Goal: Task Accomplishment & Management: Manage account settings

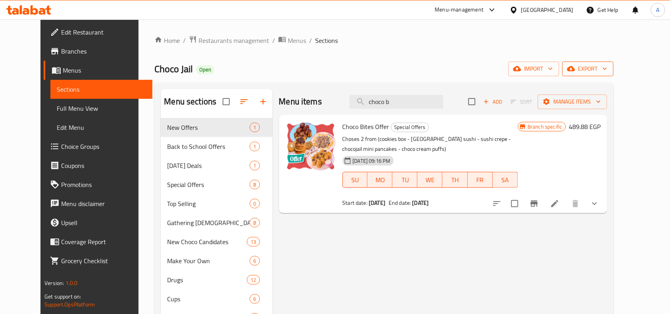
click at [608, 71] on span "export" at bounding box center [588, 69] width 39 height 10
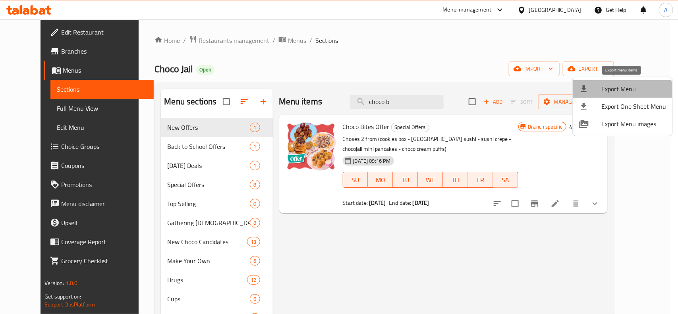
click at [618, 94] on span "Export Menu" at bounding box center [633, 89] width 65 height 10
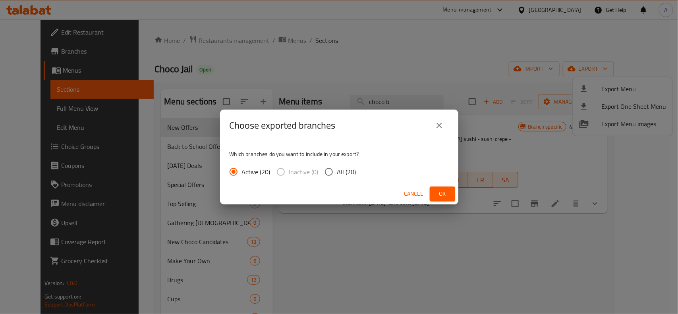
click at [340, 169] on span "All (20)" at bounding box center [346, 172] width 19 height 10
click at [337, 169] on input "All (20)" at bounding box center [329, 172] width 17 height 17
radio input "true"
click at [439, 191] on span "Ok" at bounding box center [442, 194] width 13 height 10
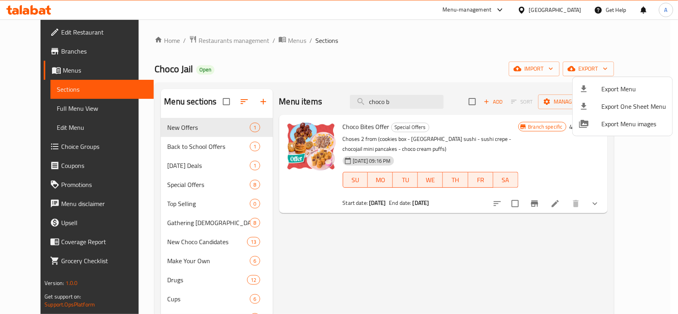
click at [410, 100] on div at bounding box center [339, 157] width 678 height 314
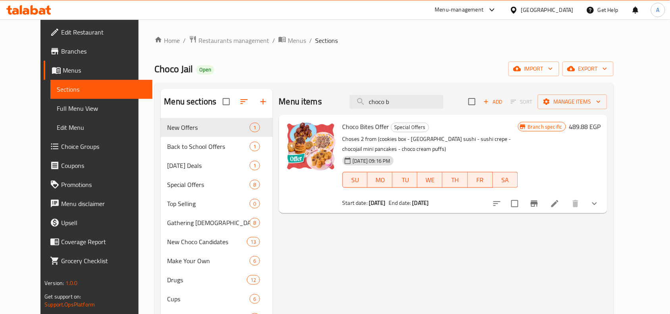
click at [410, 100] on input "choco b" at bounding box center [397, 102] width 94 height 14
paste input "Mr Lonely Offer"
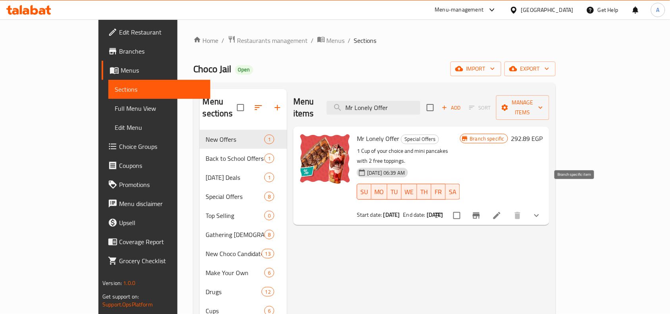
type input "Mr Lonely Offer"
click at [481, 211] on icon "Branch-specific-item" at bounding box center [477, 216] width 10 height 10
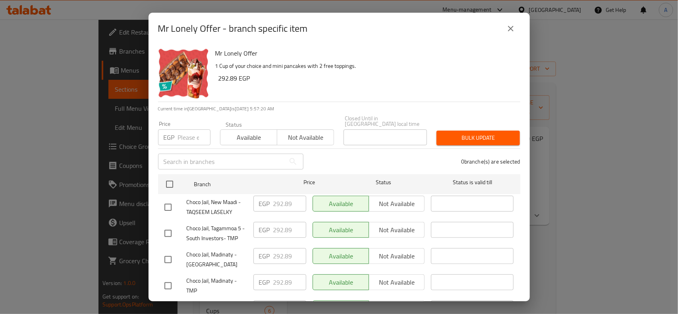
click at [181, 129] on input "number" at bounding box center [194, 137] width 33 height 16
paste input "309.89"
type input "309.89"
click at [303, 97] on div "Mr Lonely Offer 1 Cup of your choice and mini pancakes with 2 free toppings. 29…" at bounding box center [364, 72] width 305 height 57
click at [189, 129] on input "309.89" at bounding box center [194, 137] width 33 height 16
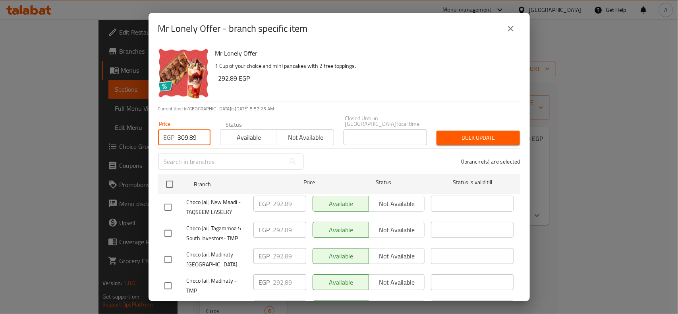
click at [189, 129] on input "309.89" at bounding box center [194, 137] width 33 height 16
click at [320, 95] on div "Mr Lonely Offer 1 Cup of your choice and mini pancakes with 2 free toppings. 29…" at bounding box center [364, 72] width 305 height 57
click at [184, 129] on input "number" at bounding box center [194, 137] width 33 height 16
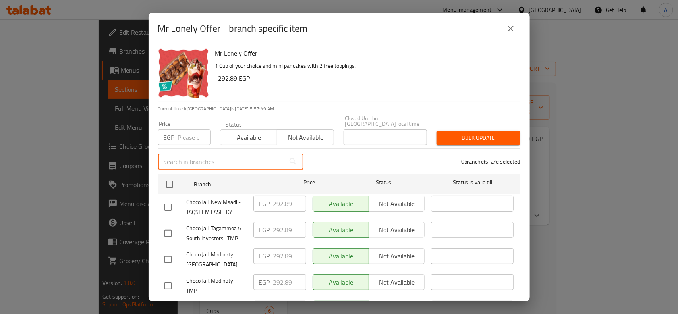
click at [199, 161] on input "text" at bounding box center [221, 162] width 127 height 16
paste input "702992"
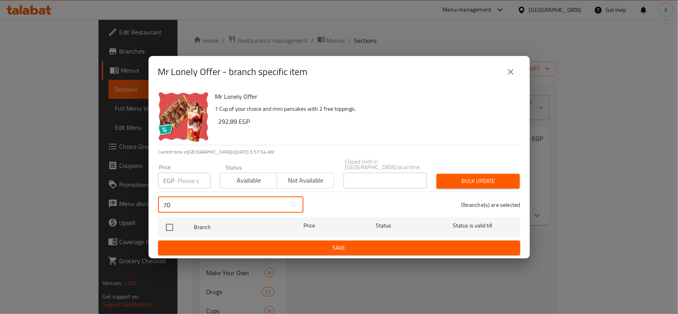
type input "7"
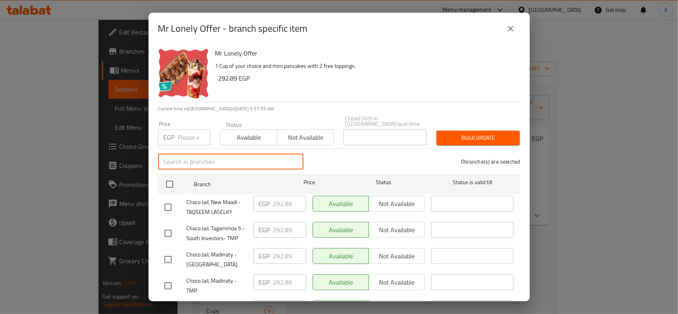
click at [348, 79] on h6 "292.89 EGP" at bounding box center [366, 78] width 296 height 11
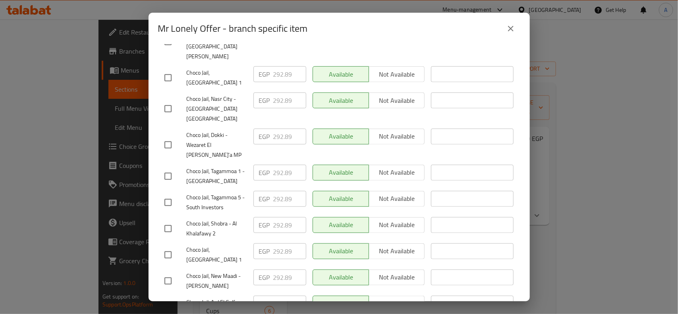
scroll to position [298, 0]
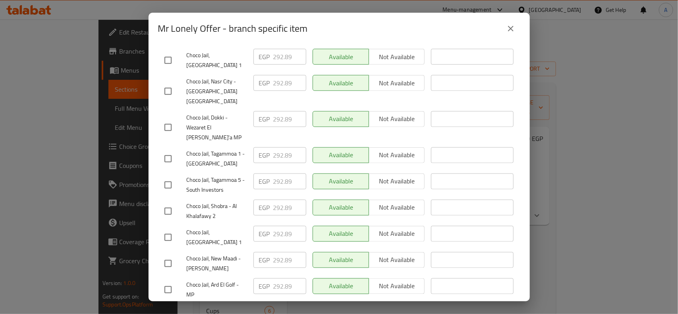
click at [164, 282] on input "checkbox" at bounding box center [168, 290] width 17 height 17
checkbox input "true"
click at [201, 280] on span "Choco Jail, Ard El Golf - MP" at bounding box center [217, 290] width 60 height 20
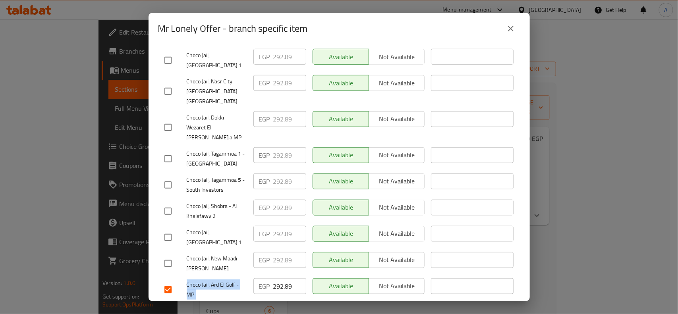
copy span "Choco Jail, Ard El Golf - MP"
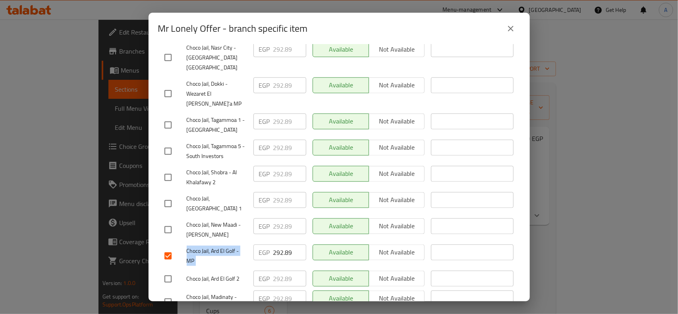
scroll to position [348, 0]
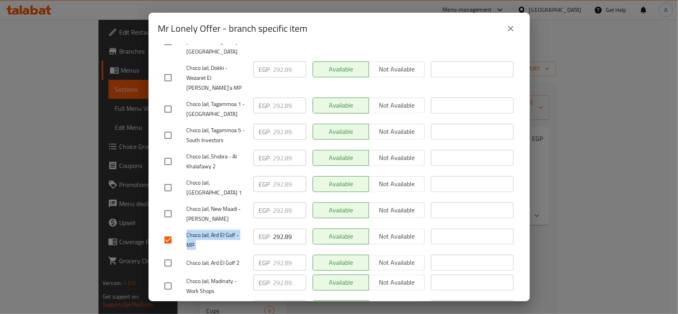
click at [168, 255] on input "checkbox" at bounding box center [168, 263] width 17 height 17
checkbox input "true"
click at [211, 230] on span "Choco Jail, Ard El Golf - MP" at bounding box center [217, 240] width 60 height 20
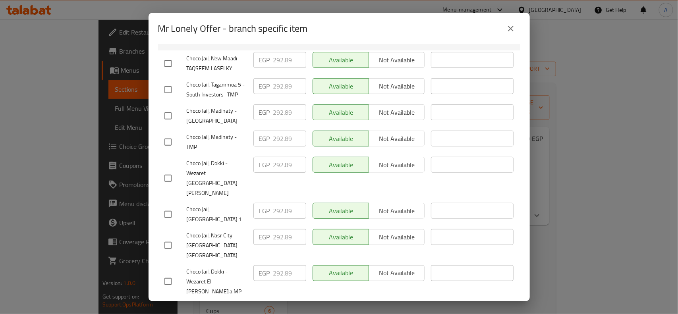
scroll to position [127, 0]
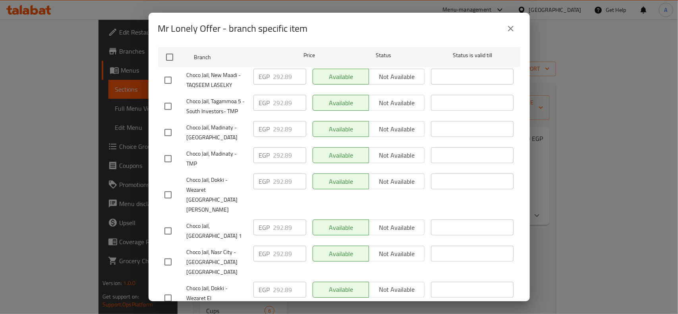
click at [166, 126] on input "checkbox" at bounding box center [168, 132] width 17 height 17
checkbox input "true"
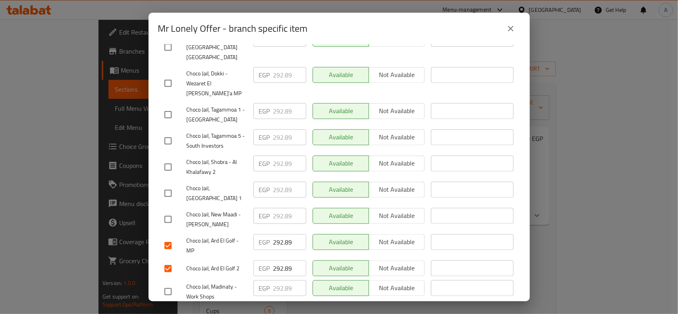
scroll to position [425, 0]
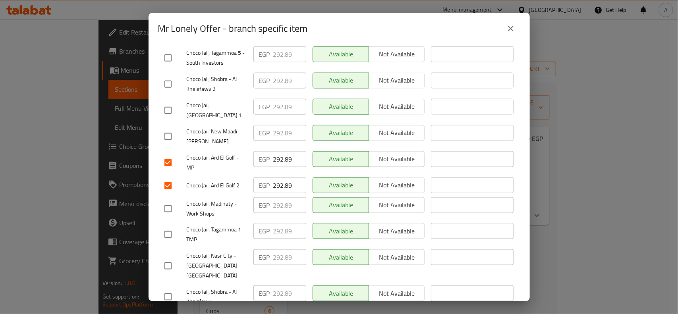
click at [163, 201] on input "checkbox" at bounding box center [168, 209] width 17 height 17
checkbox input "true"
click at [167, 258] on input "checkbox" at bounding box center [168, 266] width 17 height 17
checkbox input "true"
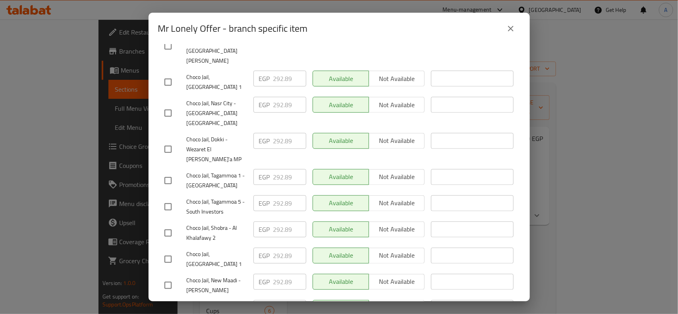
scroll to position [226, 0]
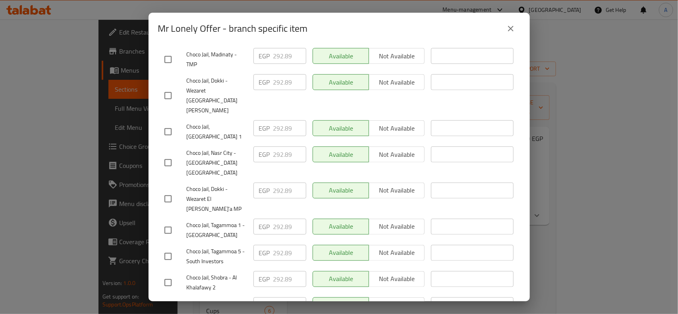
click at [166, 155] on input "checkbox" at bounding box center [168, 163] width 17 height 17
checkbox input "true"
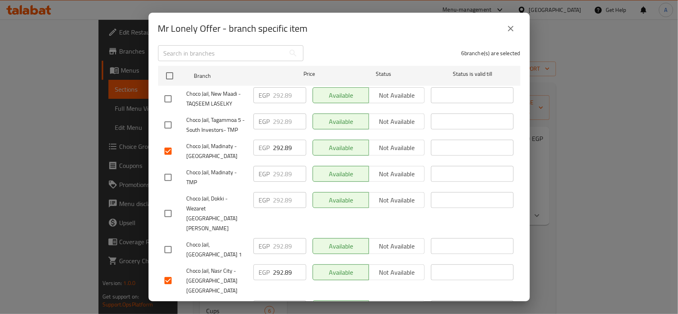
scroll to position [0, 0]
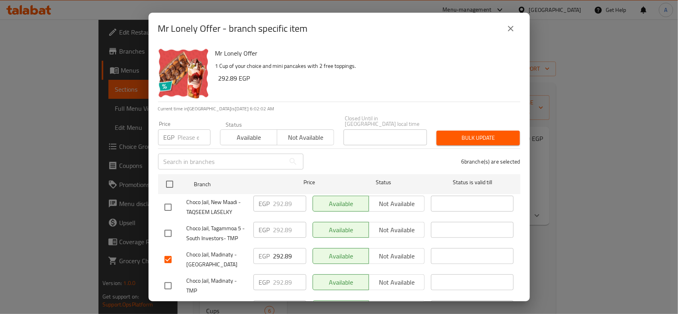
click at [180, 129] on input "number" at bounding box center [194, 137] width 33 height 16
paste input "309.89"
type input "309.89"
click at [340, 152] on div "6 branche(s) are selected" at bounding box center [416, 161] width 217 height 29
click at [454, 135] on span "Bulk update" at bounding box center [478, 138] width 71 height 10
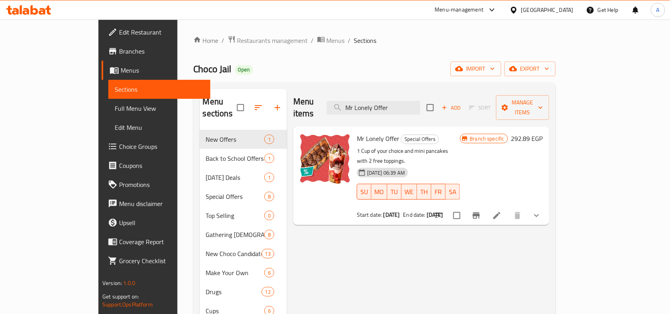
click at [480, 213] on icon "Branch-specific-item" at bounding box center [476, 216] width 7 height 6
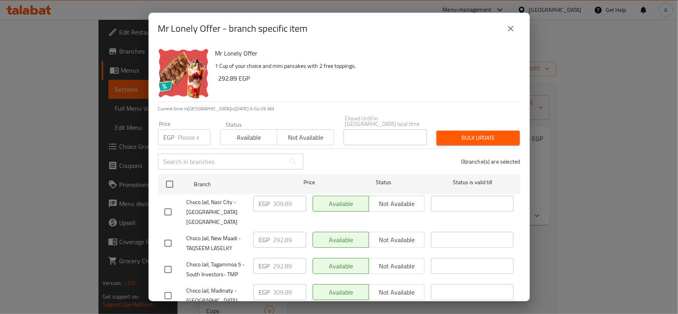
click at [509, 26] on icon "close" at bounding box center [511, 29] width 6 height 6
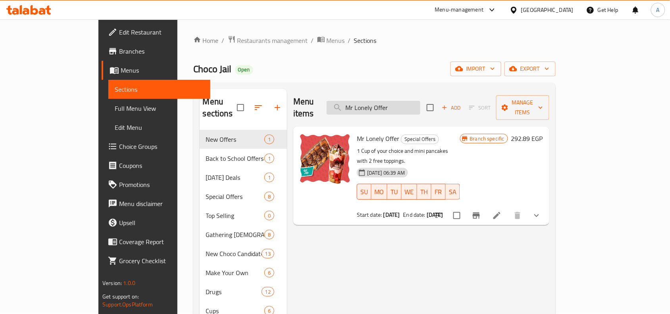
click at [386, 102] on input "Mr Lonely Offer" at bounding box center [374, 108] width 94 height 14
paste input "Buy 2 Cup And Get 1 Free"
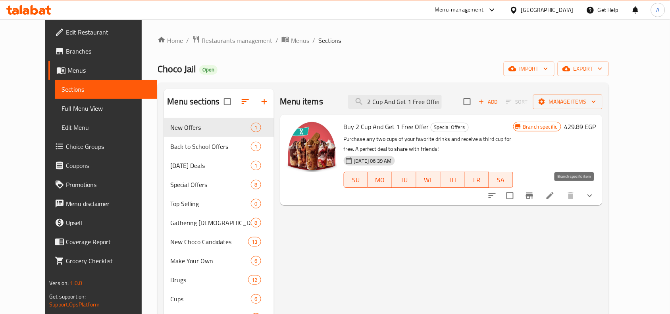
type input "Buy 2 Cup And Get 1 Free Offer"
click at [539, 203] on button "Branch-specific-item" at bounding box center [529, 195] width 19 height 19
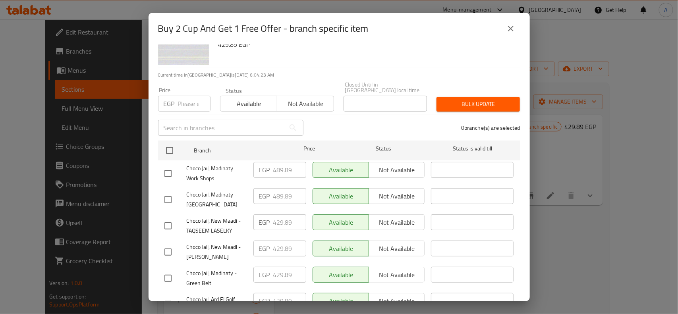
scroll to position [50, 0]
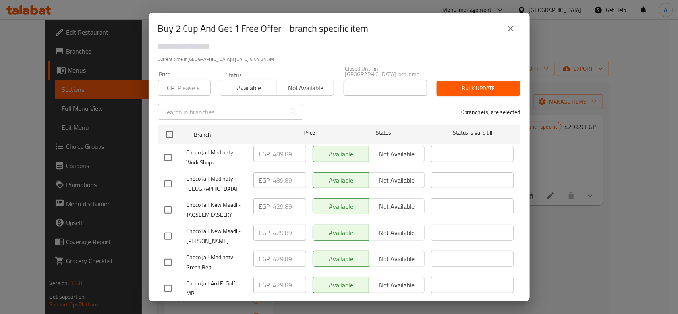
click at [172, 180] on input "checkbox" at bounding box center [168, 184] width 17 height 17
checkbox input "true"
click at [168, 151] on input "checkbox" at bounding box center [168, 157] width 17 height 17
checkbox input "true"
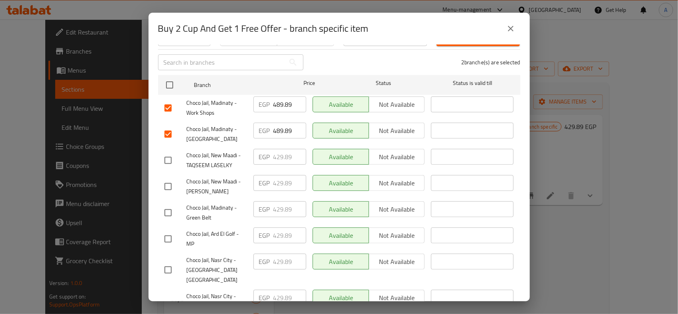
scroll to position [149, 0]
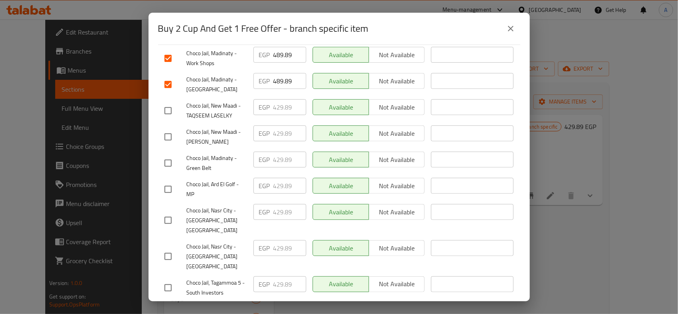
click at [171, 181] on input "checkbox" at bounding box center [168, 189] width 17 height 17
checkbox input "true"
click at [167, 213] on input "checkbox" at bounding box center [168, 220] width 17 height 17
checkbox input "true"
click at [170, 248] on input "checkbox" at bounding box center [168, 256] width 17 height 17
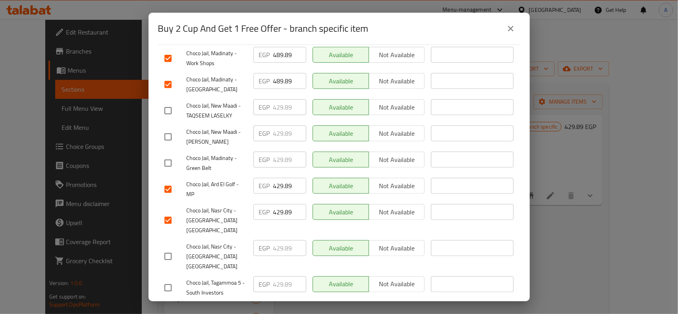
checkbox input "true"
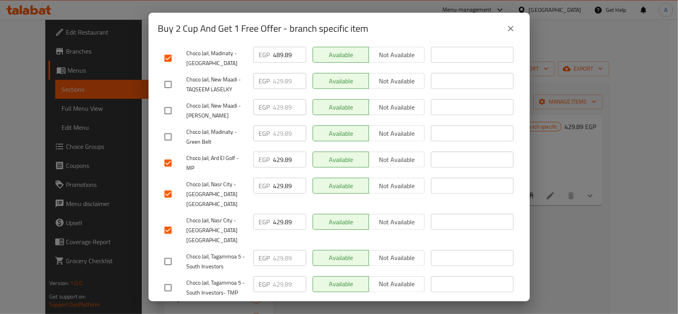
scroll to position [199, 0]
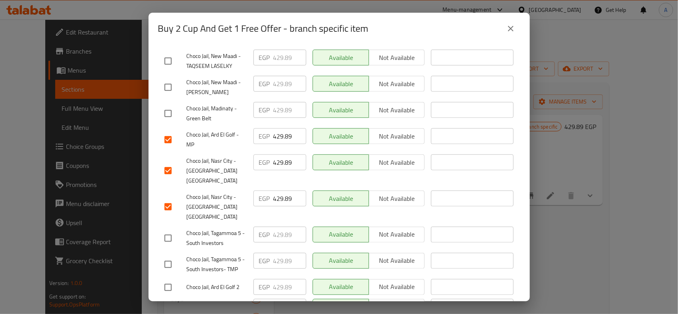
click at [166, 279] on input "checkbox" at bounding box center [168, 287] width 17 height 17
checkbox input "true"
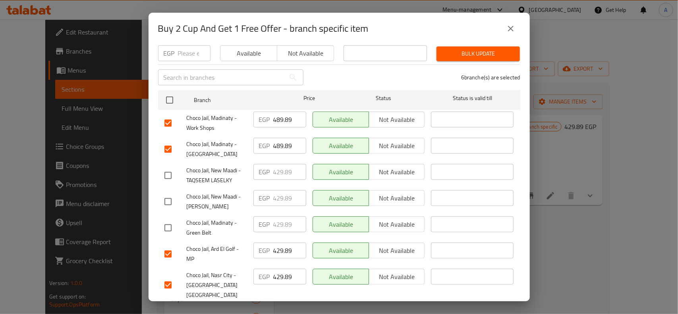
scroll to position [0, 0]
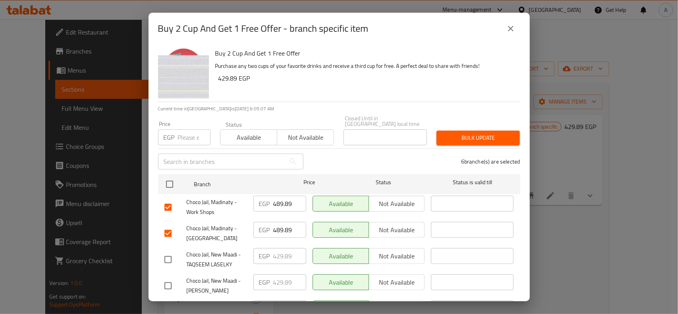
click at [182, 131] on input "number" at bounding box center [194, 137] width 33 height 16
paste input "489.89"
type input "489.89"
click at [340, 153] on div "6 branche(s) are selected" at bounding box center [416, 161] width 217 height 29
click at [460, 133] on span "Bulk update" at bounding box center [478, 138] width 71 height 10
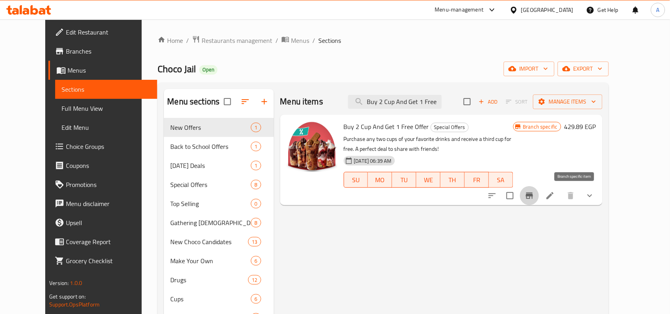
click at [535, 191] on icon "Branch-specific-item" at bounding box center [530, 196] width 10 height 10
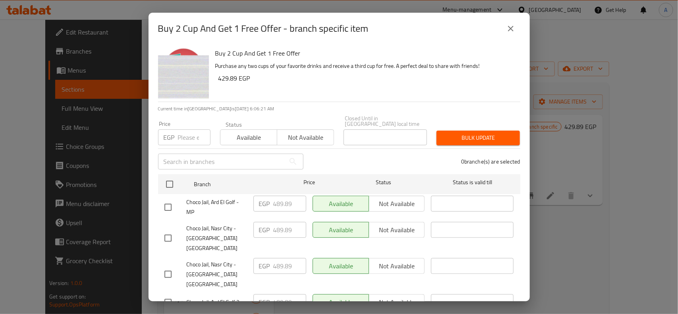
click at [514, 33] on icon "close" at bounding box center [511, 29] width 10 height 10
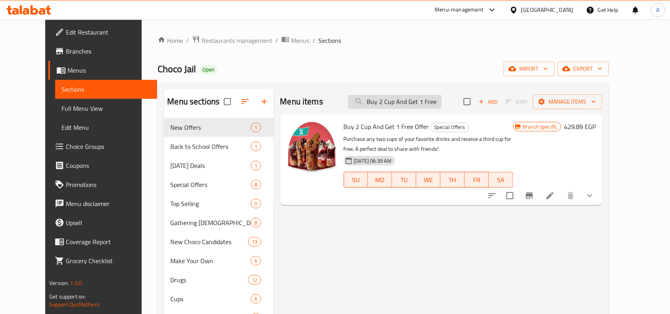
click at [404, 100] on input "Buy 2 Cup And Get 1 Free Offer" at bounding box center [395, 102] width 94 height 14
paste input "Make My Day"
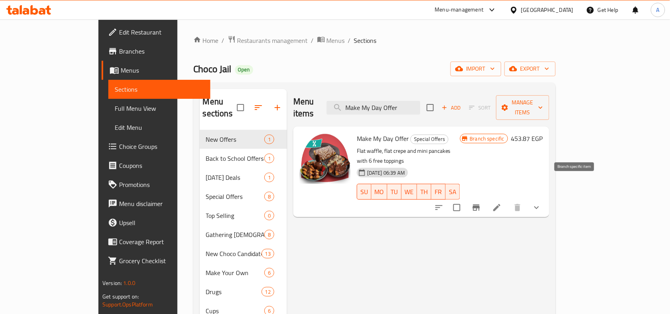
type input "Make My Day Offer"
click at [480, 205] on icon "Branch-specific-item" at bounding box center [476, 208] width 7 height 6
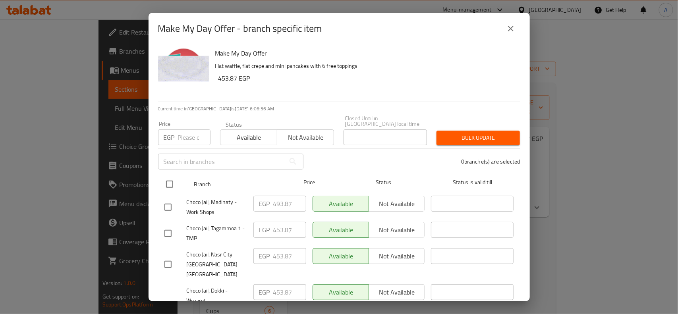
scroll to position [50, 0]
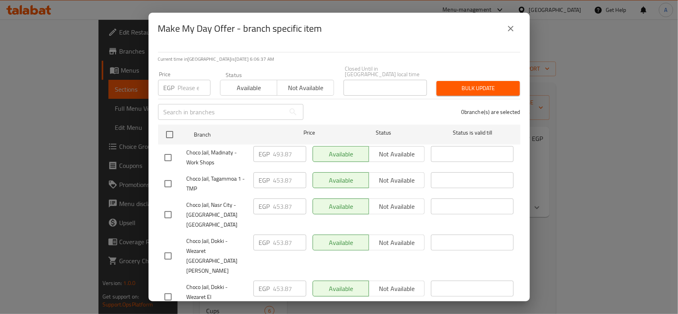
click at [170, 151] on input "checkbox" at bounding box center [168, 157] width 17 height 17
checkbox input "true"
click at [170, 207] on input "checkbox" at bounding box center [168, 215] width 17 height 17
checkbox input "true"
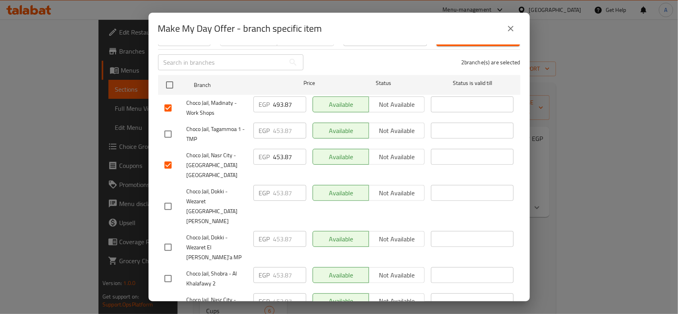
scroll to position [149, 0]
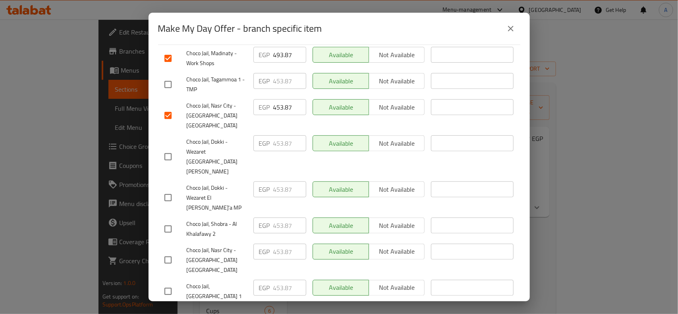
click at [171, 252] on input "checkbox" at bounding box center [168, 260] width 17 height 17
checkbox input "true"
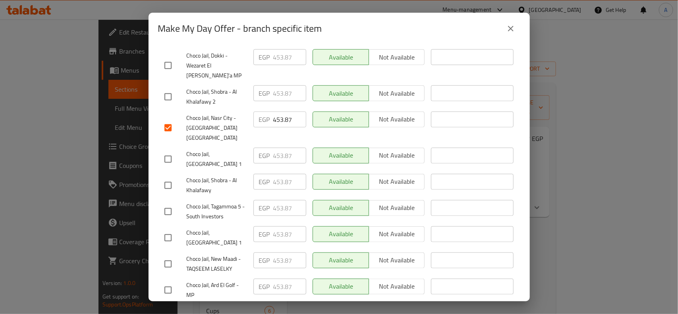
scroll to position [298, 0]
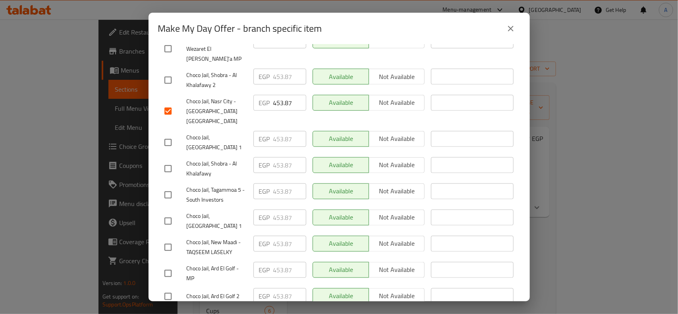
click at [173, 265] on input "checkbox" at bounding box center [168, 273] width 17 height 17
checkbox input "true"
click at [169, 288] on input "checkbox" at bounding box center [168, 296] width 17 height 17
checkbox input "true"
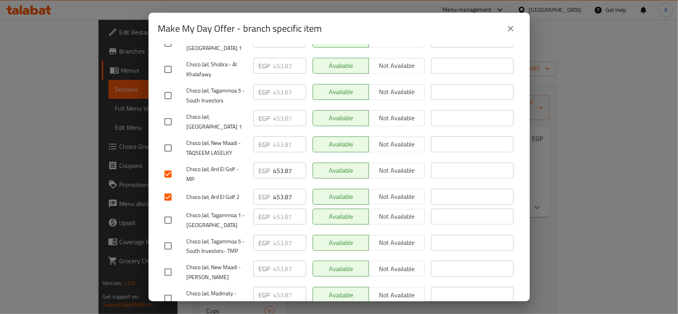
scroll to position [425, 0]
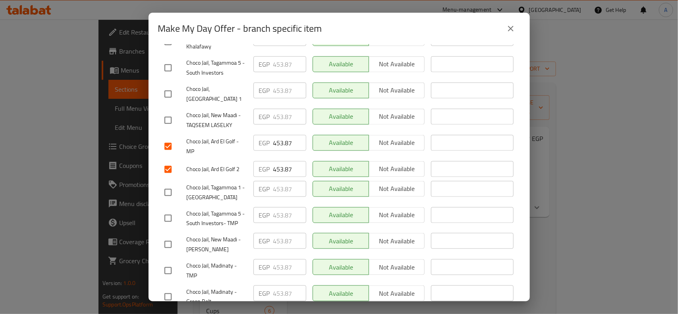
checkbox input "true"
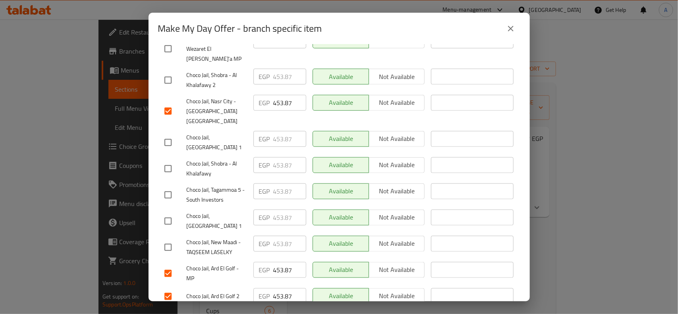
scroll to position [0, 0]
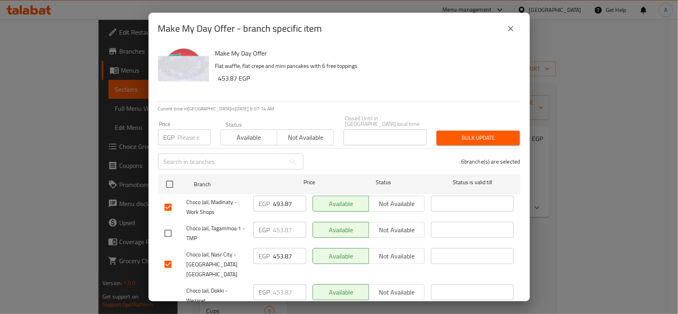
click at [188, 130] on input "number" at bounding box center [194, 137] width 33 height 16
paste input "493.87"
type input "493.87"
click at [370, 154] on div "6 branche(s) are selected" at bounding box center [416, 161] width 217 height 29
click at [475, 133] on span "Bulk update" at bounding box center [478, 138] width 71 height 10
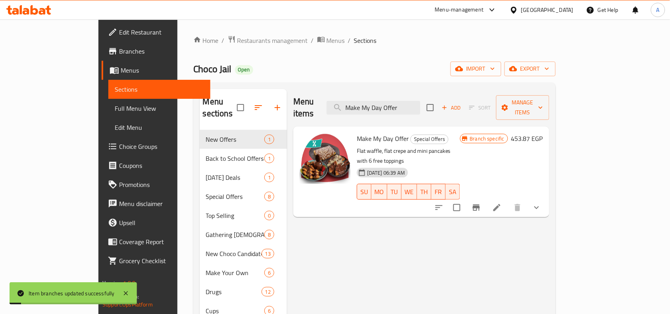
click at [380, 226] on div "Menu items Make My Day Offer Add Sort Manage items Make My Day Offer Special Of…" at bounding box center [418, 301] width 263 height 425
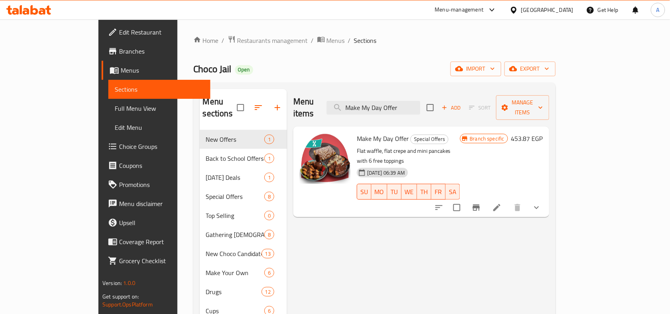
click at [486, 198] on button "Branch-specific-item" at bounding box center [476, 207] width 19 height 19
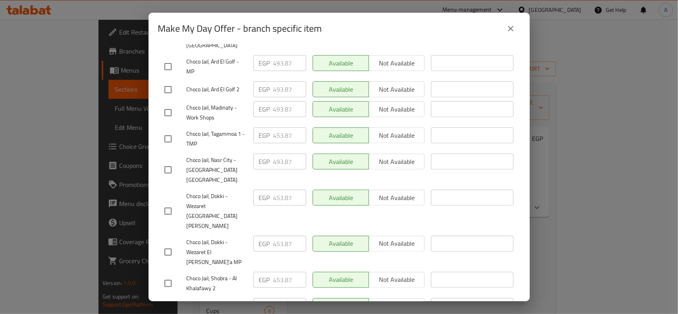
scroll to position [127, 0]
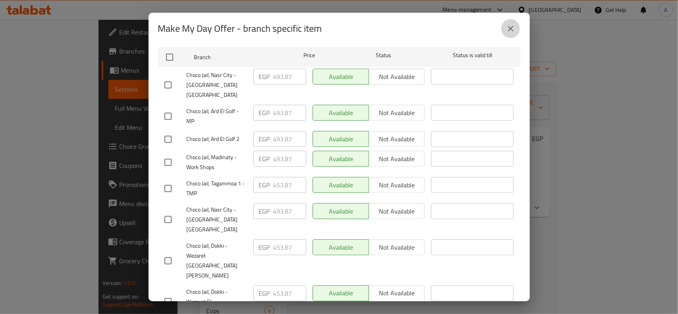
click at [506, 29] on icon "close" at bounding box center [511, 29] width 10 height 10
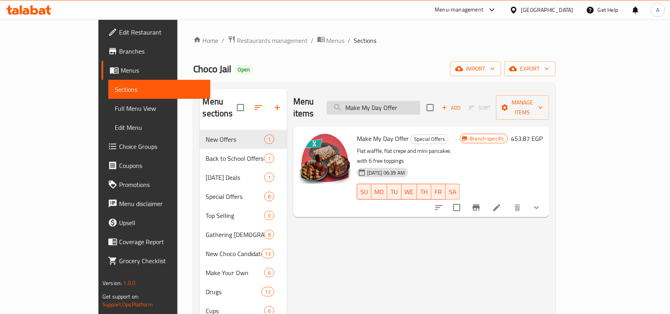
click at [407, 101] on input "Make My Day Offer" at bounding box center [374, 108] width 94 height 14
paste input "Choco Bites"
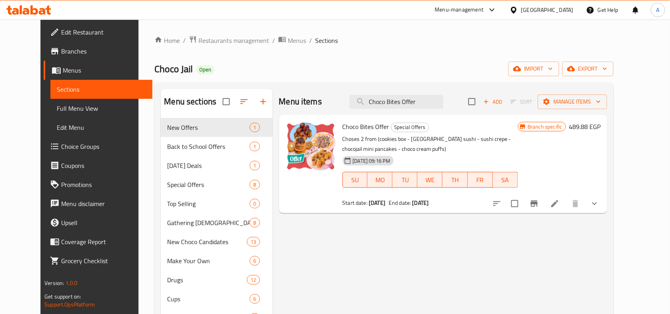
type input "Choco Bites Offer"
click at [544, 209] on button "Branch-specific-item" at bounding box center [534, 203] width 19 height 19
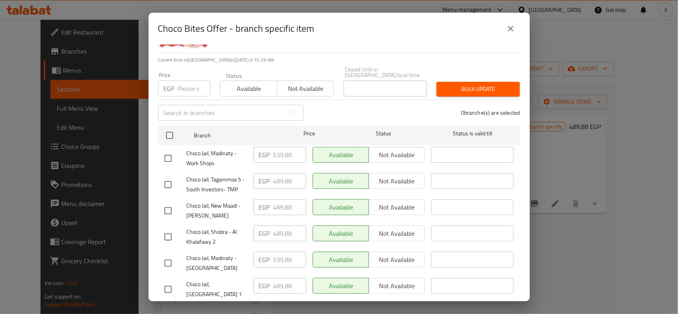
scroll to position [50, 0]
click at [164, 152] on input "checkbox" at bounding box center [168, 157] width 17 height 17
checkbox input "true"
click at [167, 257] on input "checkbox" at bounding box center [168, 262] width 17 height 17
checkbox input "true"
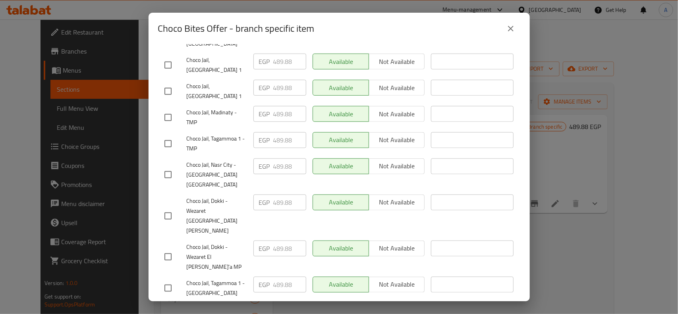
scroll to position [298, 0]
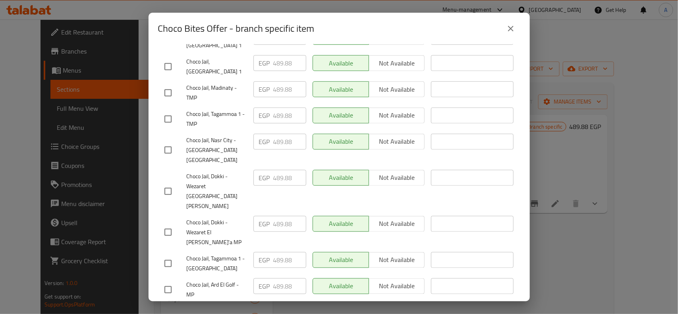
click at [165, 282] on input "checkbox" at bounding box center [168, 290] width 17 height 17
checkbox input "true"
drag, startPoint x: 168, startPoint y: 265, endPoint x: 164, endPoint y: 263, distance: 4.6
click at [167, 305] on input "checkbox" at bounding box center [168, 313] width 17 height 17
checkbox input "true"
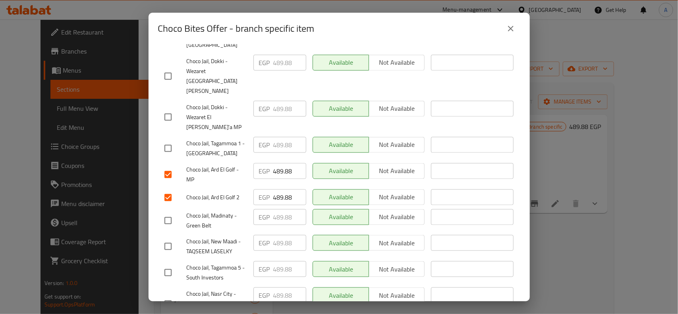
scroll to position [425, 0]
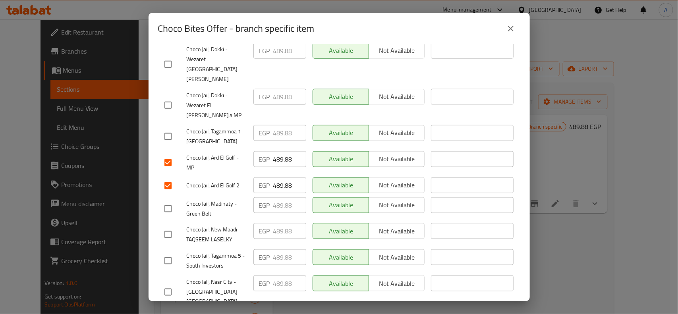
click at [173, 284] on input "checkbox" at bounding box center [168, 292] width 17 height 17
checkbox input "true"
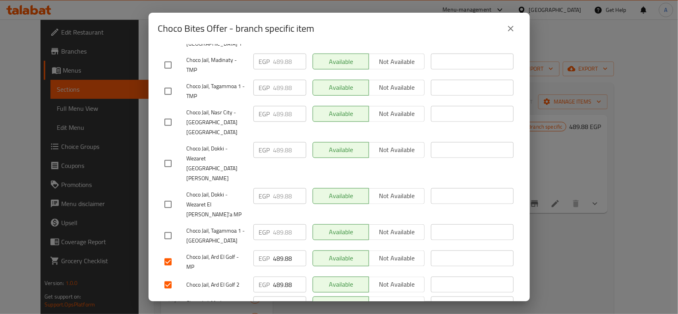
scroll to position [276, 0]
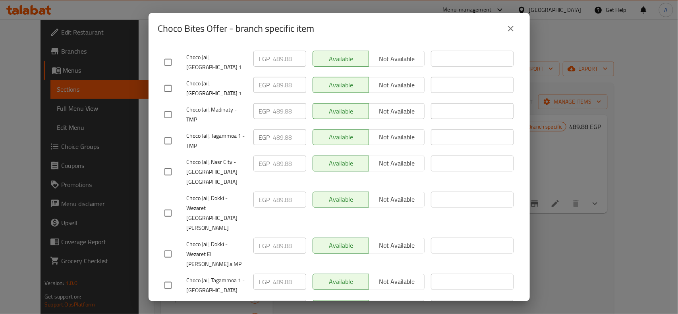
click at [167, 164] on input "checkbox" at bounding box center [168, 172] width 17 height 17
checkbox input "true"
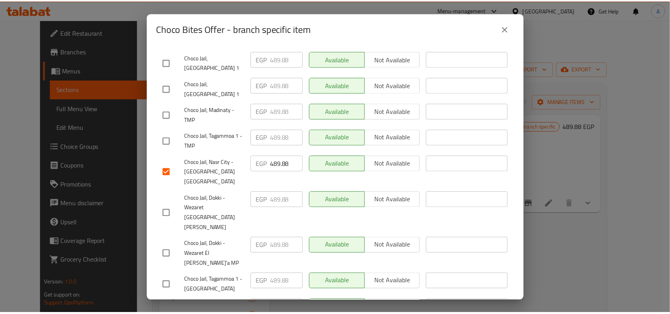
scroll to position [0, 0]
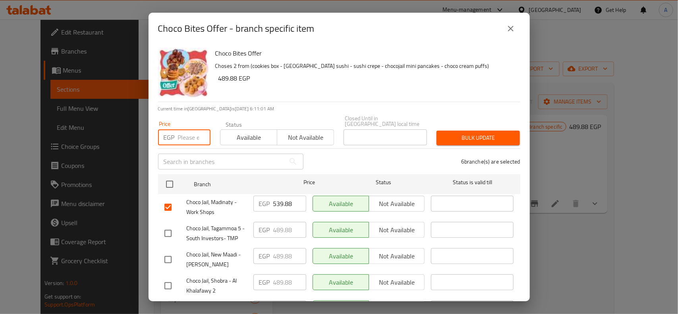
click at [181, 129] on input "number" at bounding box center [194, 137] width 33 height 16
paste input "539.88"
type input "539.88"
click at [348, 151] on div "6 branche(s) are selected" at bounding box center [416, 161] width 217 height 29
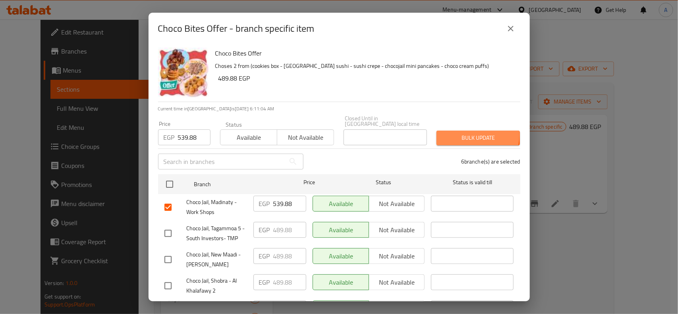
click at [456, 133] on span "Bulk update" at bounding box center [478, 138] width 71 height 10
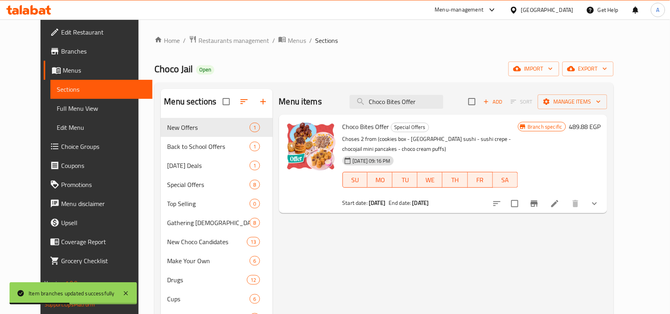
click at [412, 218] on div "Menu items Choco Bites Offer Add Sort Manage items Choco Bites Offer Special Of…" at bounding box center [440, 295] width 335 height 413
click at [411, 100] on input "Choco Bites Offer" at bounding box center [397, 102] width 94 height 14
paste input "Overdose Happines"
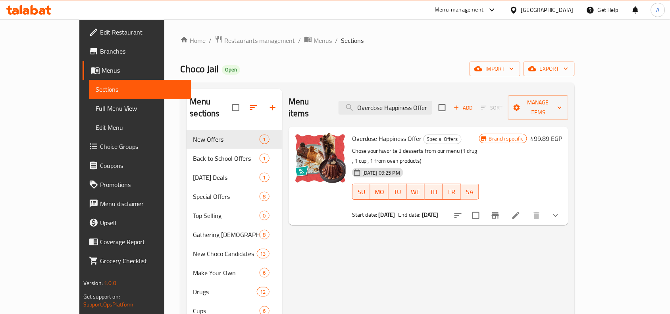
type input "Overdose Happiness Offer"
click at [416, 61] on div "Home / Restaurants management / Menus / Sections Choco Jail Open import export …" at bounding box center [377, 277] width 395 height 485
click at [499, 213] on icon "Branch-specific-item" at bounding box center [495, 216] width 7 height 6
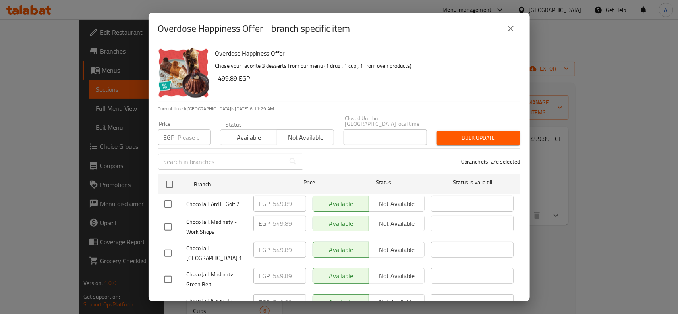
click at [165, 199] on input "checkbox" at bounding box center [168, 204] width 17 height 17
checkbox input "true"
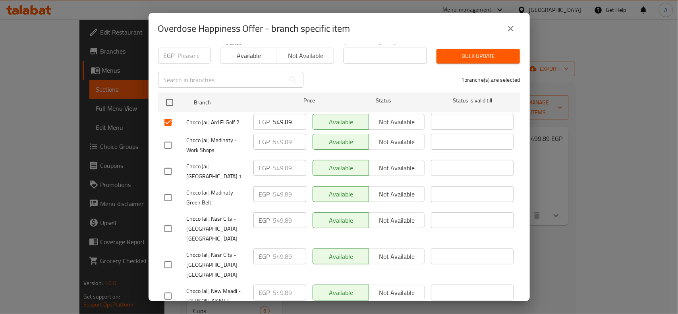
scroll to position [99, 0]
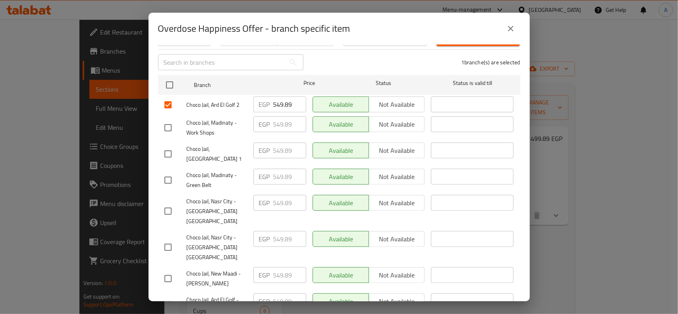
click at [171, 297] on input "checkbox" at bounding box center [168, 305] width 17 height 17
checkbox input "true"
click at [169, 239] on input "checkbox" at bounding box center [168, 247] width 17 height 17
checkbox input "true"
click at [167, 203] on input "checkbox" at bounding box center [168, 211] width 17 height 17
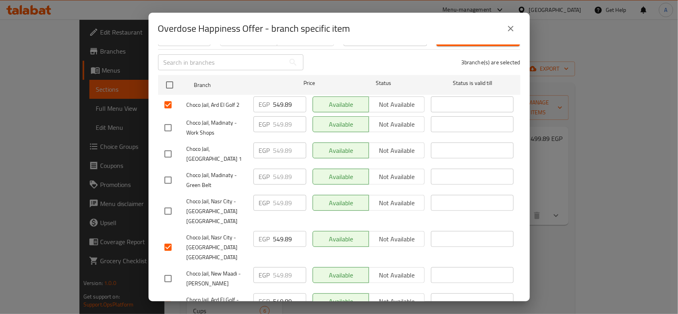
checkbox input "true"
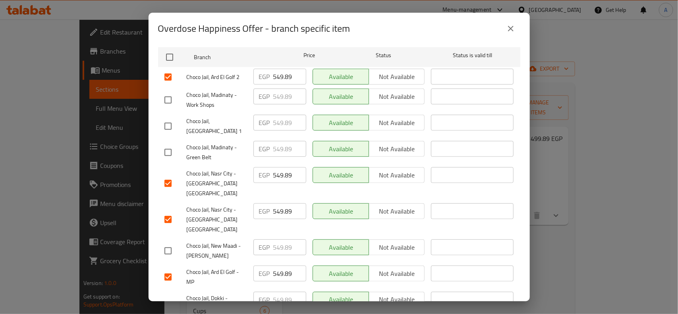
scroll to position [149, 0]
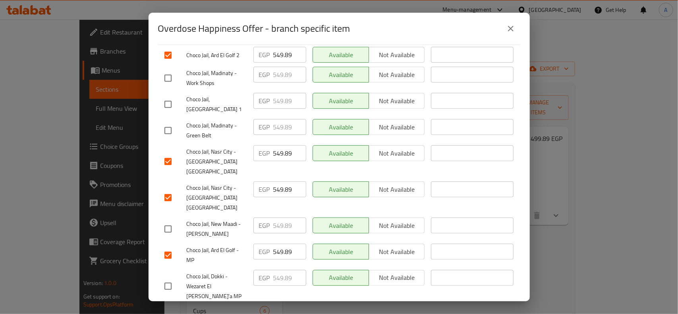
click at [167, 71] on input "checkbox" at bounding box center [168, 78] width 17 height 17
checkbox input "true"
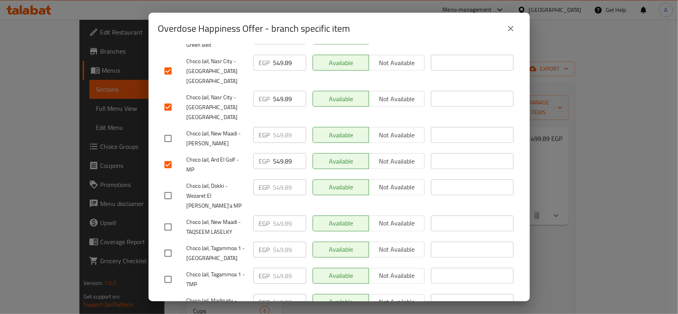
scroll to position [248, 0]
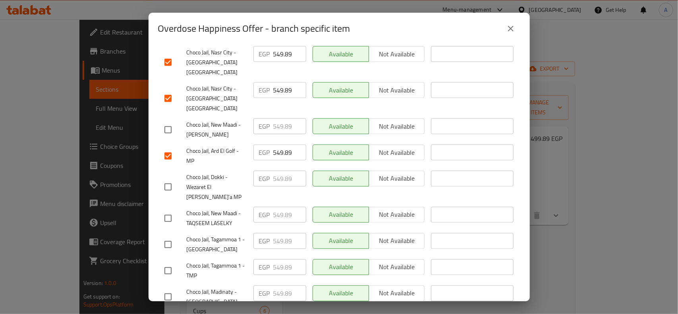
click at [166, 289] on input "checkbox" at bounding box center [168, 297] width 17 height 17
checkbox input "true"
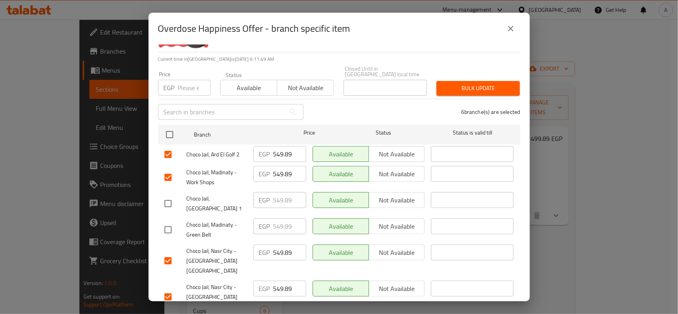
scroll to position [0, 0]
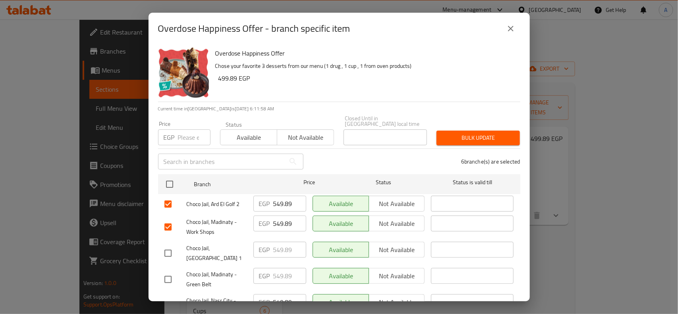
click at [180, 133] on input "number" at bounding box center [194, 137] width 33 height 16
paste input "589.89"
type input "589.89"
click at [336, 151] on div "6 branche(s) are selected" at bounding box center [416, 161] width 217 height 29
click at [445, 133] on span "Bulk update" at bounding box center [478, 138] width 71 height 10
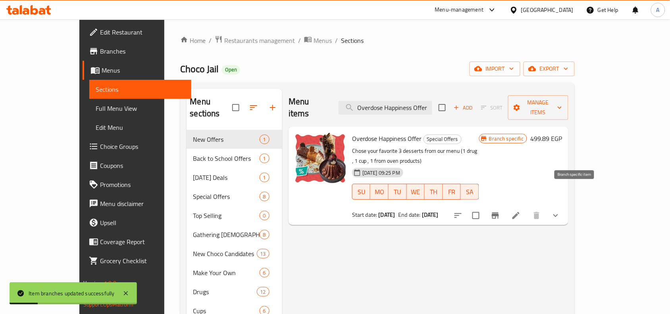
click at [505, 206] on button "Branch-specific-item" at bounding box center [495, 215] width 19 height 19
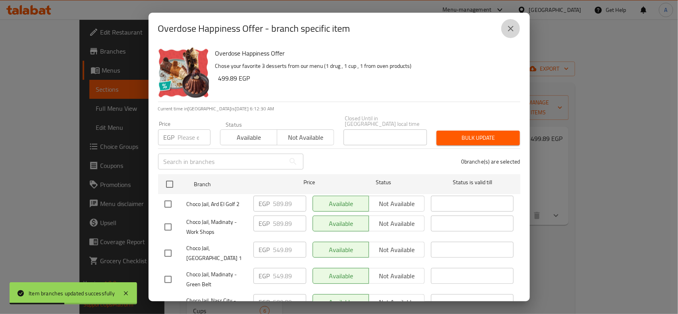
click at [505, 29] on button "close" at bounding box center [510, 28] width 19 height 19
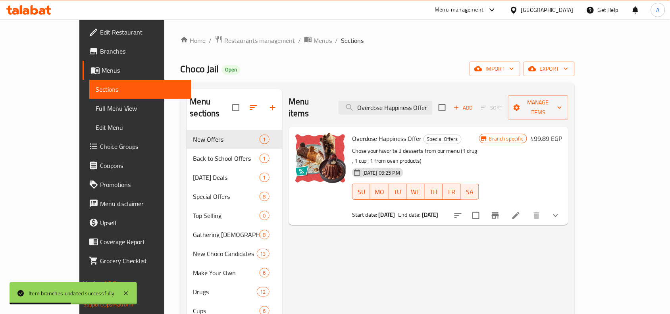
click at [394, 56] on div "Home / Restaurants management / Menus / Sections Choco Jail Open import export …" at bounding box center [377, 277] width 395 height 485
click at [422, 104] on input "Overdose Happiness Offer" at bounding box center [386, 108] width 94 height 14
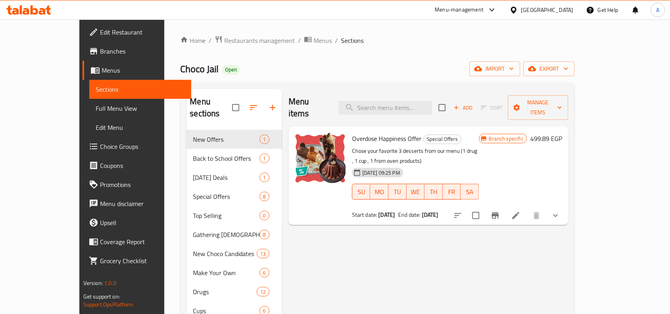
click at [402, 52] on div "Home / Restaurants management / Menus / Sections Choco Jail Open import export …" at bounding box center [377, 277] width 395 height 485
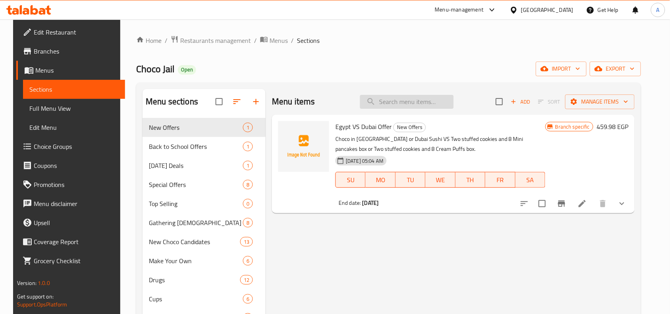
click at [445, 105] on input "search" at bounding box center [407, 102] width 94 height 14
paste input "Mr Lonely Offer"
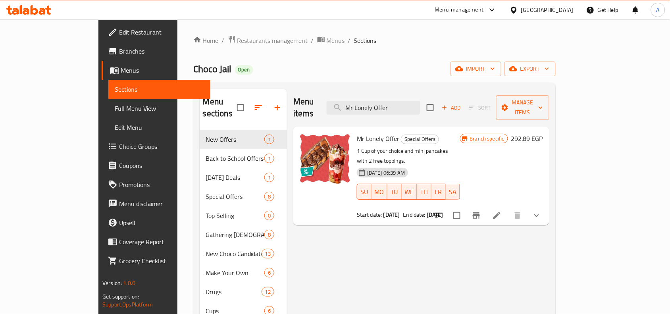
type input "Mr Lonely Offer"
click at [508, 209] on li at bounding box center [497, 216] width 22 height 14
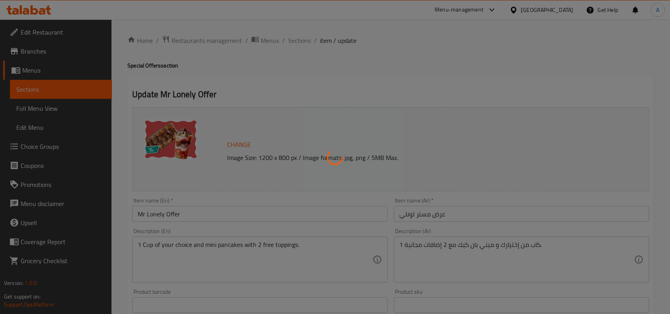
type input "اختيارك من الكوب:"
type input "1"
type input "إختيارك من صوص الشوكولاتة للبان كيك:"
type input "1"
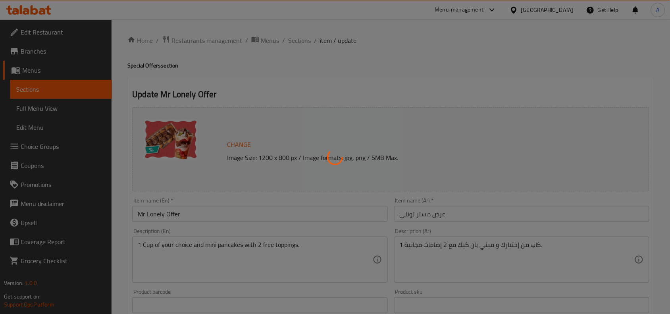
type input "1"
type input "اختيارك من الاضافات المجانية الأولي للبان كيك:"
type input "1"
type input "اختيارك من الاضافات المجانية الثانية للبان كيك:"
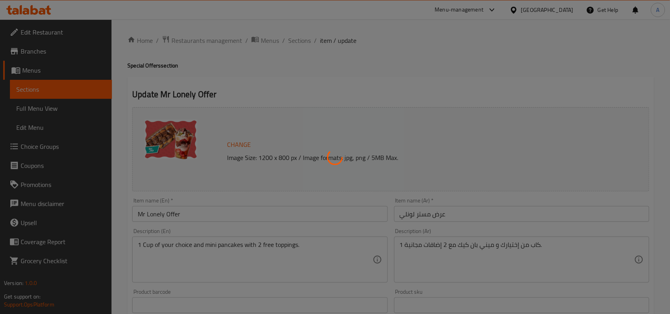
type input "1"
type input "اختيارك من الاضافات على الميني بان كيك:"
type input "0"
type input "5"
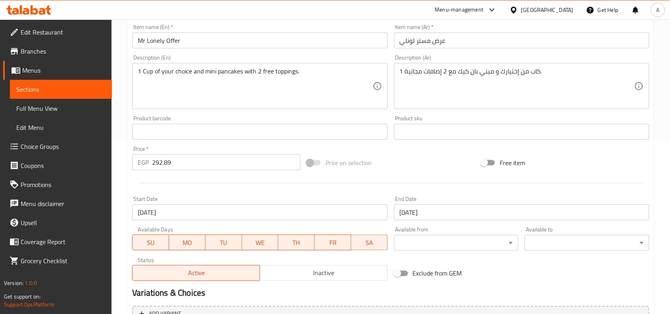
scroll to position [248, 0]
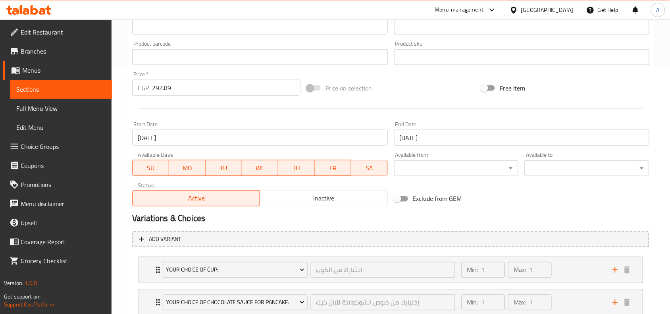
click at [392, 114] on div at bounding box center [391, 108] width 524 height 19
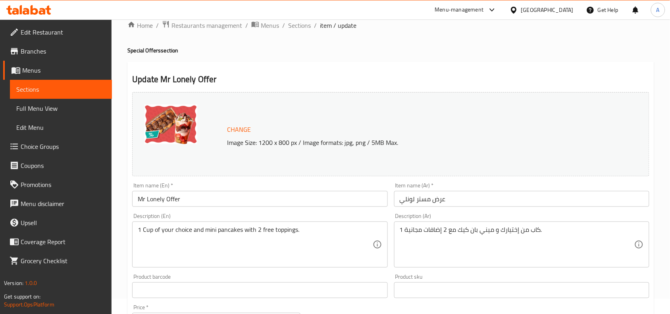
scroll to position [0, 0]
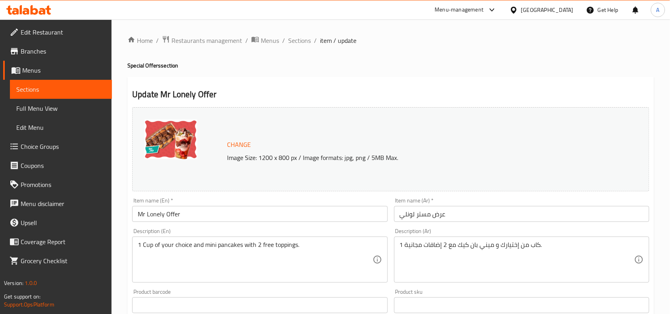
click at [295, 37] on span "Sections" at bounding box center [299, 41] width 23 height 10
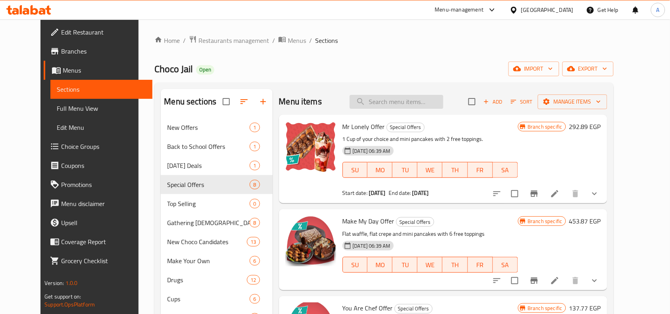
click at [429, 101] on input "search" at bounding box center [397, 102] width 94 height 14
paste input "Buy 2 Cup And Get 1 Free Offer"
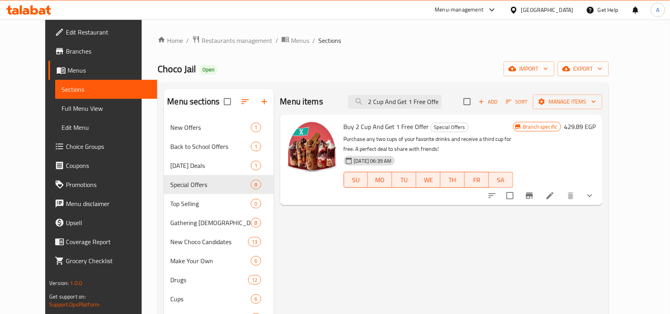
type input "Buy 2 Cup And Get 1 Free Offer"
click at [562, 194] on li at bounding box center [550, 196] width 22 height 14
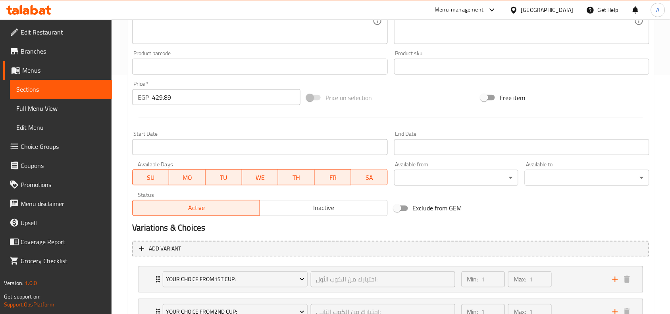
scroll to position [238, 0]
click at [330, 137] on div "Start Date Start Date" at bounding box center [259, 144] width 255 height 24
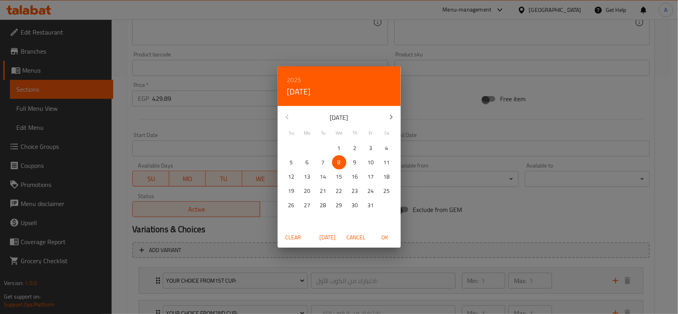
click at [334, 150] on span "1" at bounding box center [339, 148] width 14 height 10
click at [335, 161] on span "8" at bounding box center [339, 163] width 14 height 10
click at [384, 238] on span "OK" at bounding box center [384, 238] width 19 height 10
type input "[DATE]"
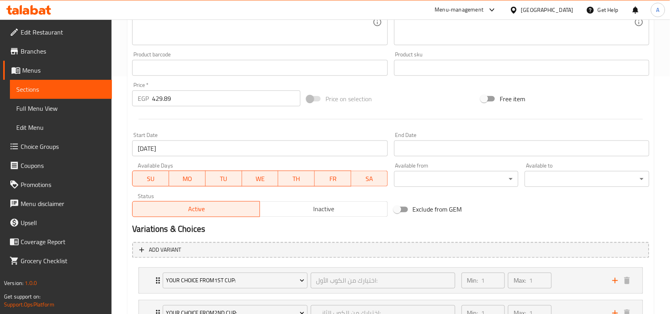
click at [419, 150] on input "Start Date" at bounding box center [521, 149] width 255 height 16
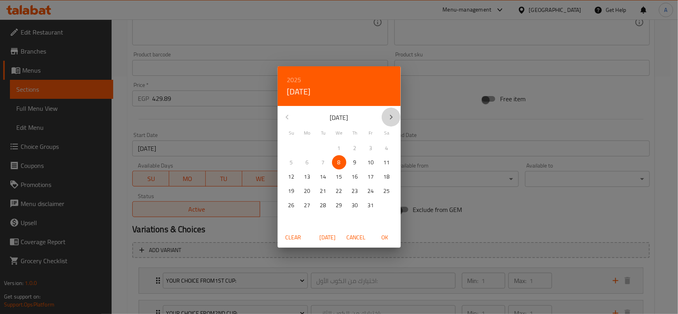
click at [390, 117] on icon "button" at bounding box center [391, 117] width 10 height 10
click at [385, 207] on p "31" at bounding box center [387, 206] width 6 height 10
click at [388, 240] on span "OK" at bounding box center [384, 238] width 19 height 10
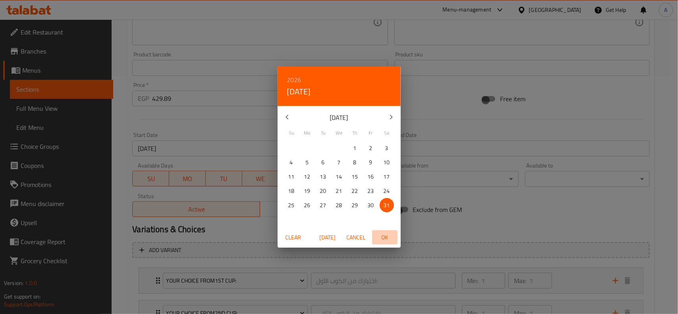
type input "[DATE]"
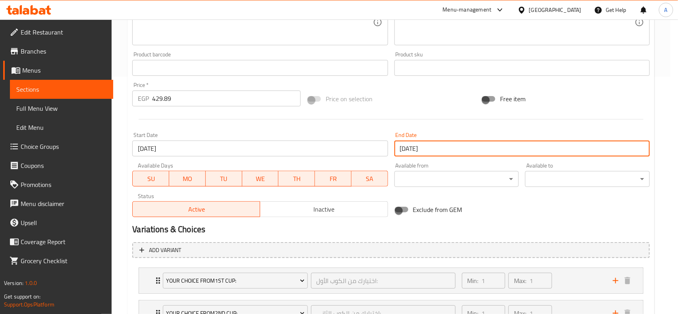
click at [390, 231] on h2 "Variations & Choices" at bounding box center [391, 230] width 518 height 12
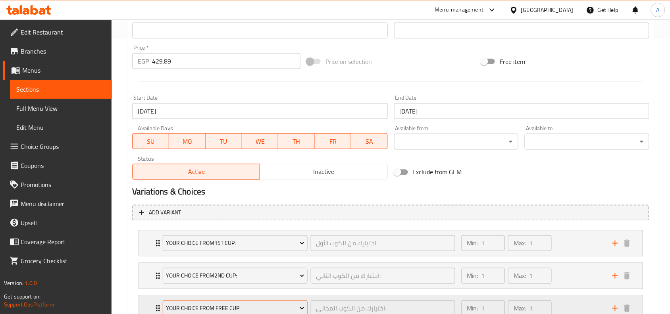
scroll to position [337, 0]
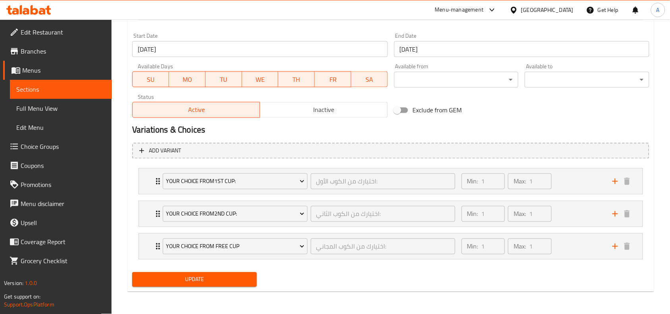
click at [243, 278] on span "Update" at bounding box center [195, 280] width 112 height 10
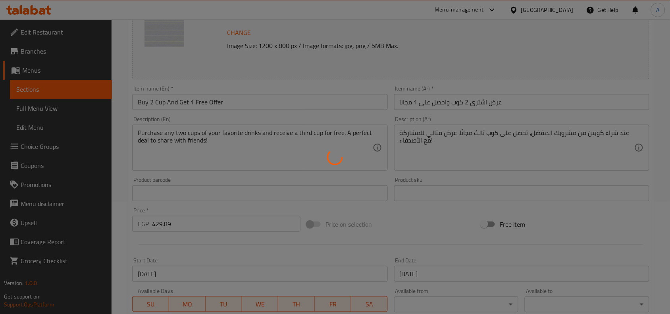
scroll to position [0, 0]
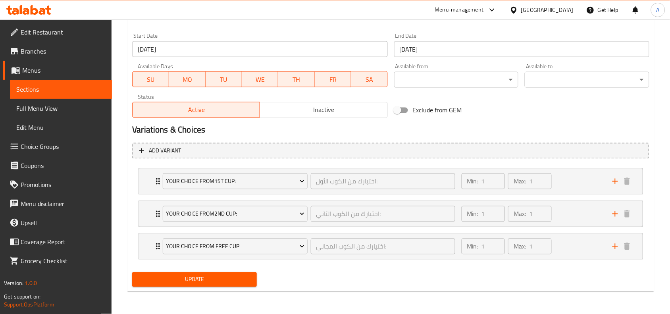
drag, startPoint x: 244, startPoint y: 276, endPoint x: 292, endPoint y: 221, distance: 73.5
click at [244, 276] on span "Update" at bounding box center [195, 280] width 112 height 10
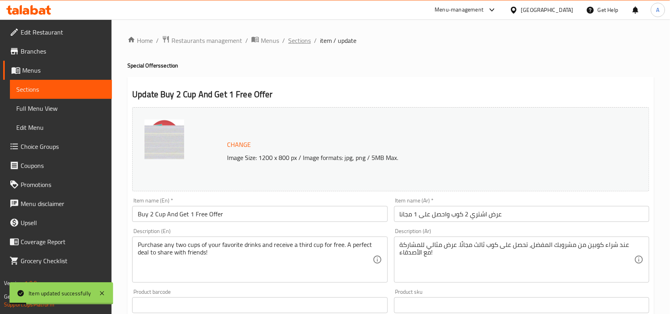
click at [295, 41] on span "Sections" at bounding box center [299, 41] width 23 height 10
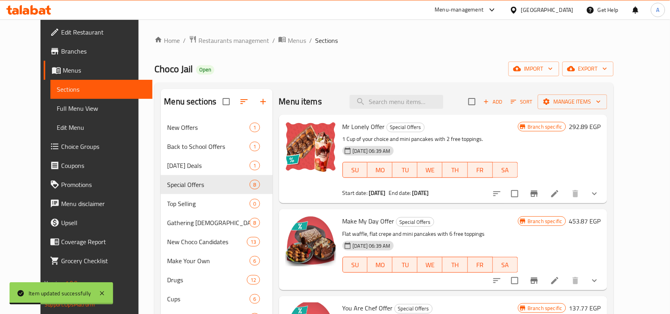
click at [421, 109] on div "Menu items Add Sort Manage items" at bounding box center [443, 102] width 328 height 26
click at [421, 104] on input "search" at bounding box center [397, 102] width 94 height 14
paste input "Make My Day Offer"
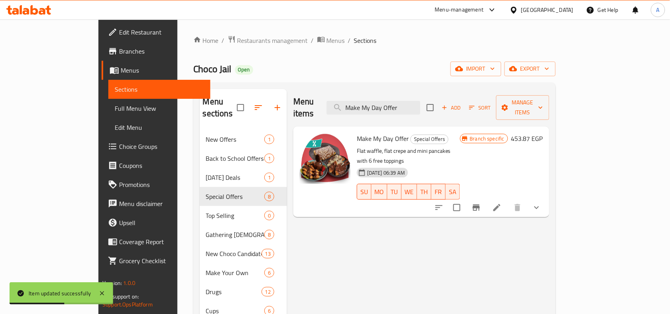
type input "Make My Day Offer"
click at [501, 204] on icon at bounding box center [497, 207] width 7 height 7
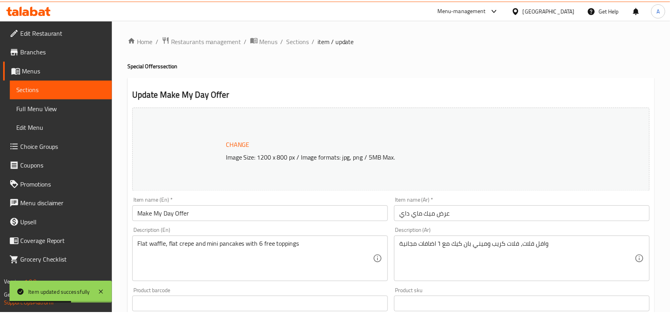
scroll to position [298, 0]
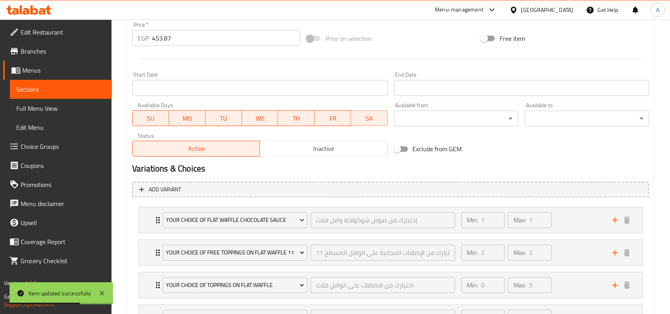
click at [330, 86] on input "Start Date" at bounding box center [259, 88] width 255 height 16
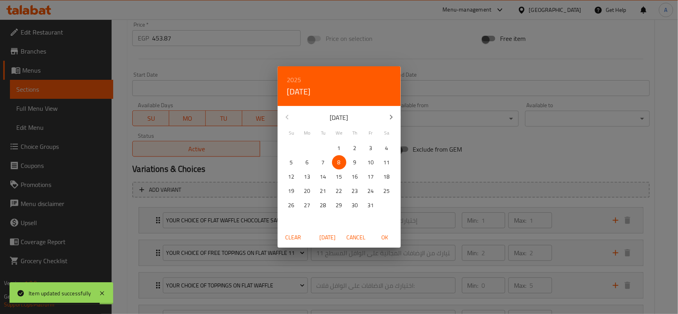
click at [382, 235] on span "OK" at bounding box center [384, 238] width 19 height 10
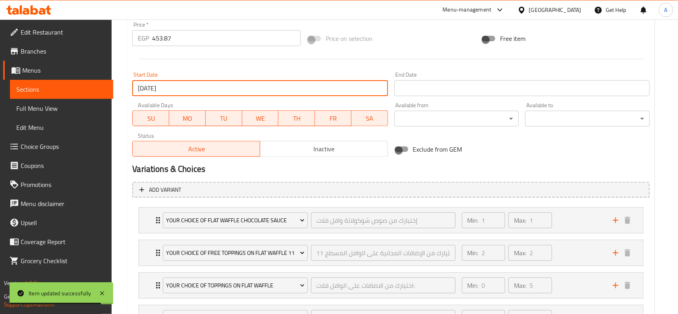
type input "[DATE]"
click at [438, 88] on input "Start Date" at bounding box center [521, 88] width 255 height 16
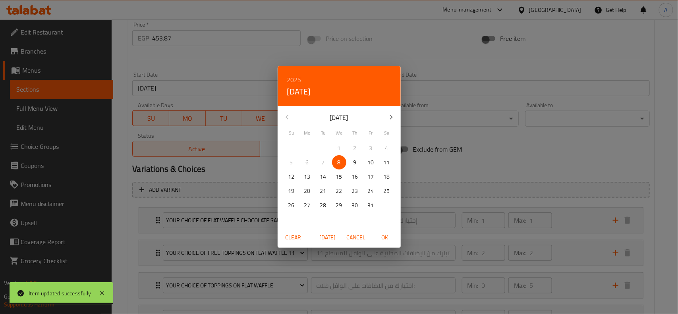
click at [386, 120] on button "button" at bounding box center [391, 117] width 19 height 19
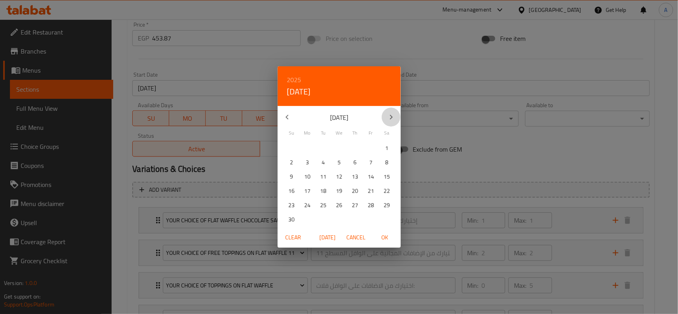
click at [386, 120] on button "button" at bounding box center [391, 117] width 19 height 19
click at [385, 203] on p "31" at bounding box center [387, 206] width 6 height 10
click at [384, 236] on span "OK" at bounding box center [384, 238] width 19 height 10
type input "[DATE]"
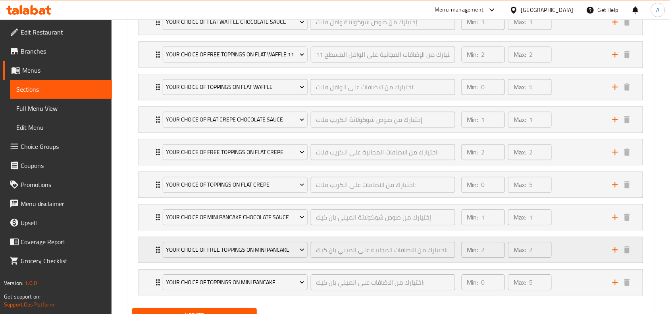
scroll to position [544, 0]
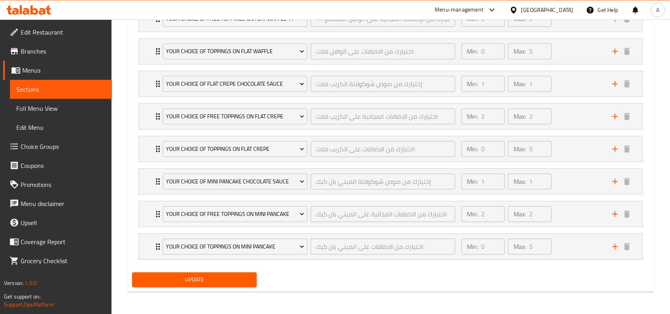
click at [242, 287] on button "Update" at bounding box center [194, 279] width 125 height 15
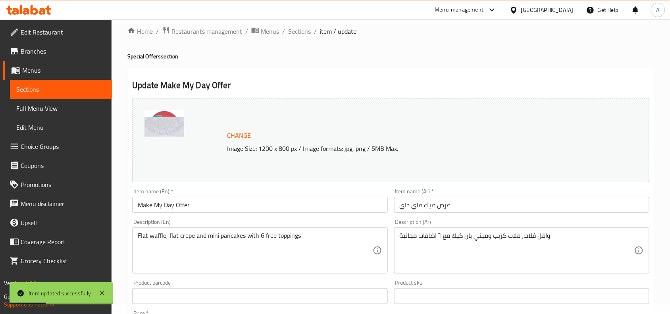
scroll to position [0, 0]
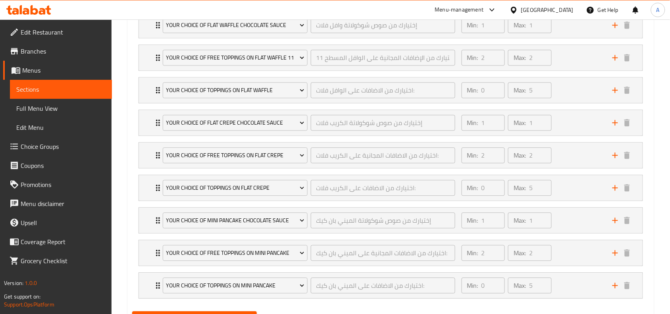
scroll to position [544, 0]
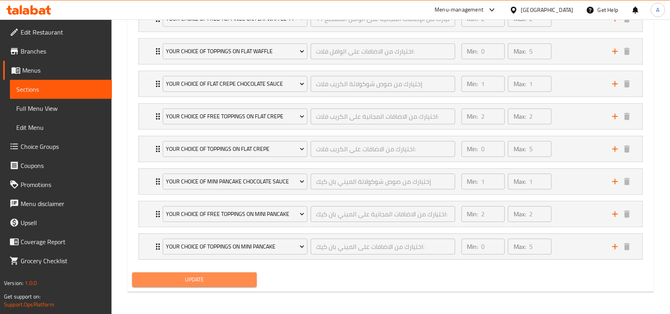
click at [237, 284] on span "Update" at bounding box center [195, 280] width 112 height 10
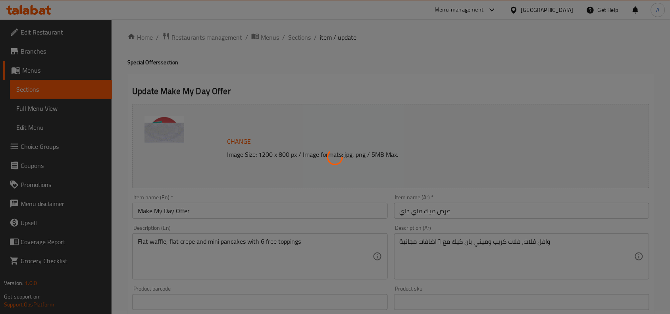
scroll to position [0, 0]
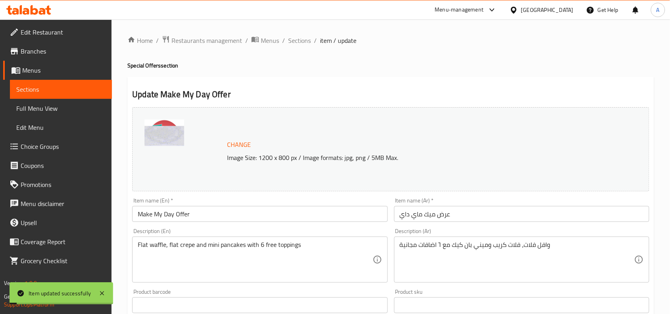
click at [300, 39] on span "Sections" at bounding box center [299, 41] width 23 height 10
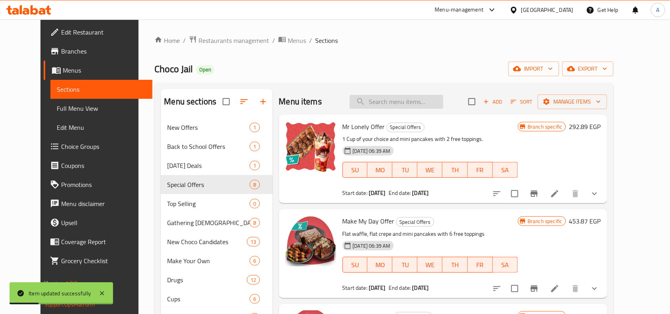
click at [406, 99] on input "search" at bounding box center [397, 102] width 94 height 14
paste input "Choco Bites Offer"
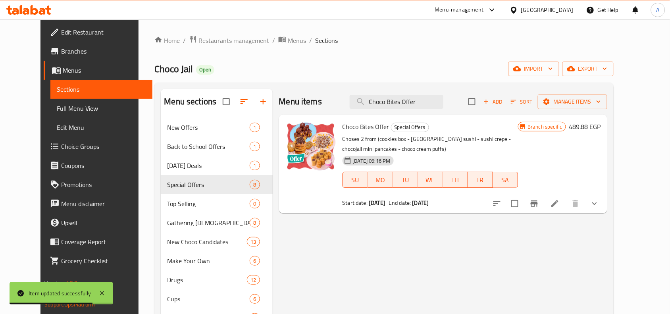
type input "Choco Bites Offer"
click at [560, 207] on icon at bounding box center [556, 204] width 10 height 10
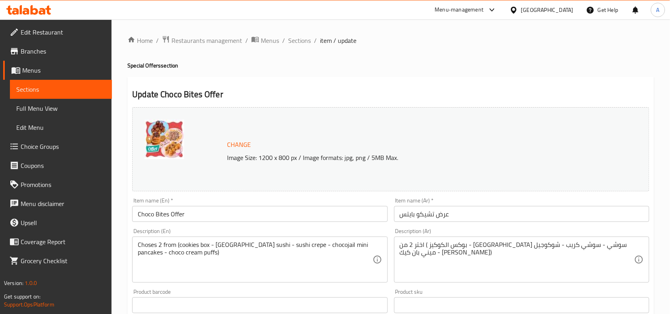
click at [288, 36] on span "Sections" at bounding box center [299, 41] width 23 height 10
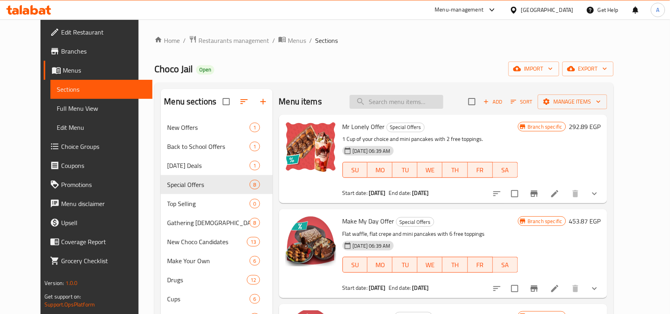
click at [396, 101] on input "search" at bounding box center [397, 102] width 94 height 14
paste input "Overdose Happiness Offer"
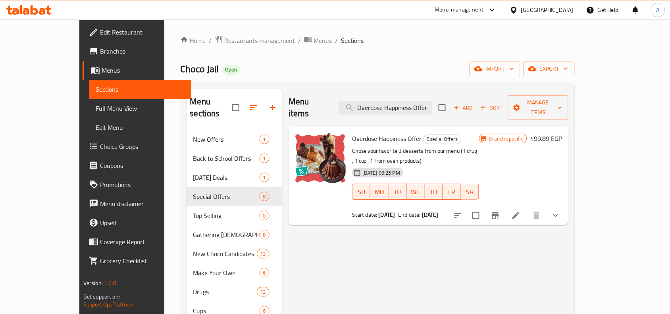
type input "Overdose Happiness Offer"
click at [521, 211] on icon at bounding box center [517, 216] width 10 height 10
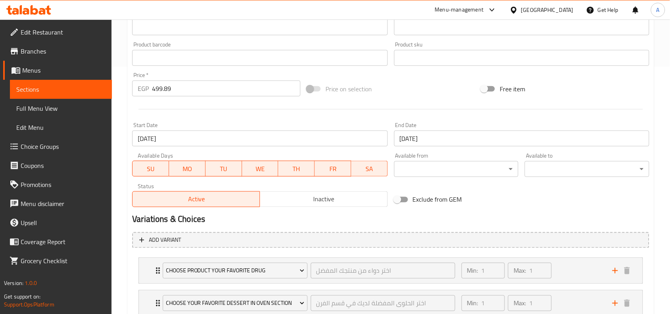
scroll to position [248, 0]
click at [432, 136] on input "[DATE]" at bounding box center [521, 138] width 255 height 16
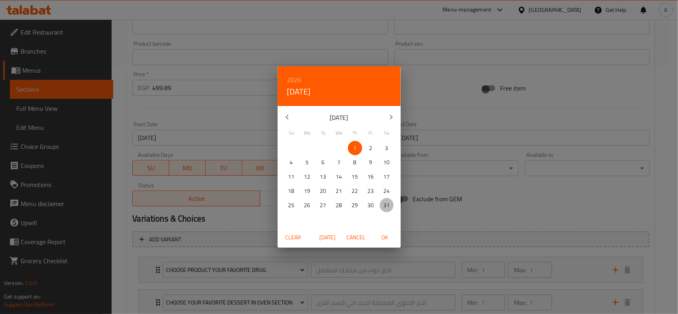
click at [385, 206] on p "31" at bounding box center [387, 206] width 6 height 10
click at [385, 238] on span "OK" at bounding box center [384, 238] width 19 height 10
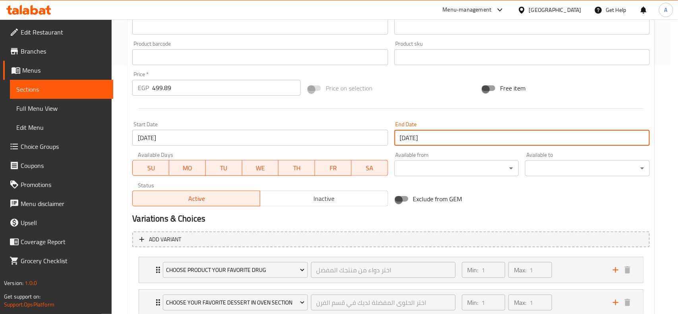
type input "[DATE]"
click at [399, 226] on div "Variations & Choices" at bounding box center [391, 219] width 524 height 18
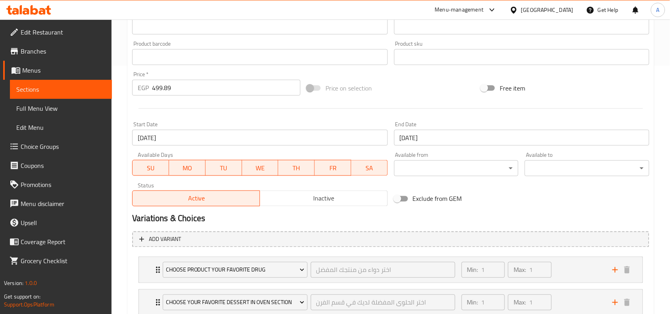
click at [386, 221] on h2 "Variations & Choices" at bounding box center [391, 219] width 518 height 12
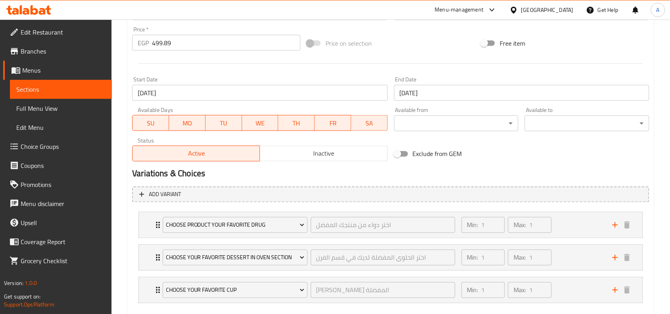
scroll to position [337, 0]
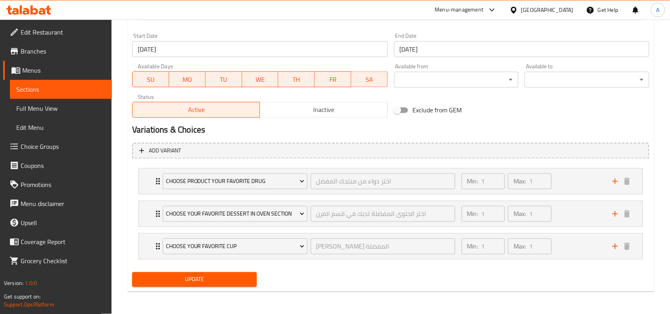
click at [229, 281] on span "Update" at bounding box center [195, 280] width 112 height 10
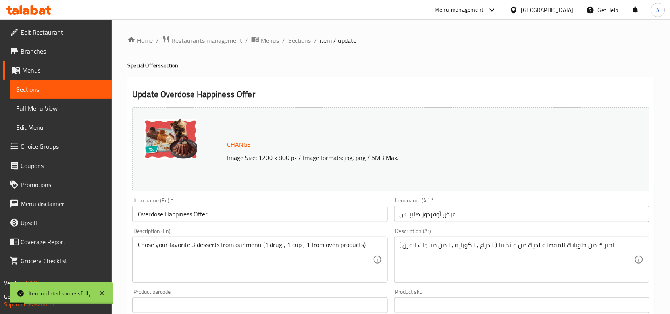
click at [371, 68] on h4 "Special Offers section" at bounding box center [391, 66] width 527 height 8
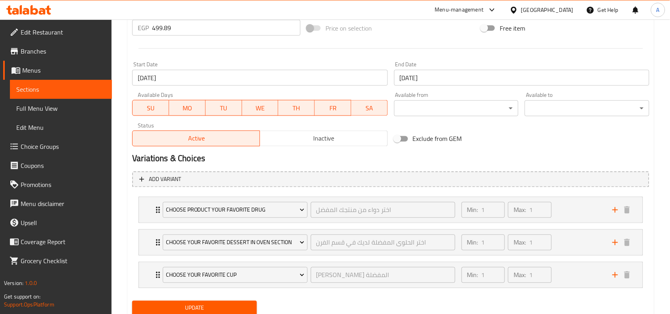
scroll to position [337, 0]
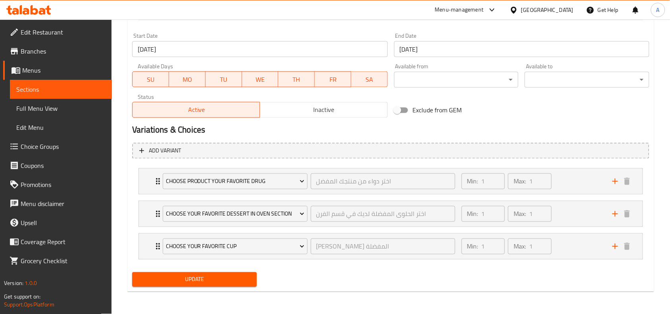
click at [210, 288] on div "Update" at bounding box center [194, 279] width 131 height 21
click at [210, 283] on span "Update" at bounding box center [195, 280] width 112 height 10
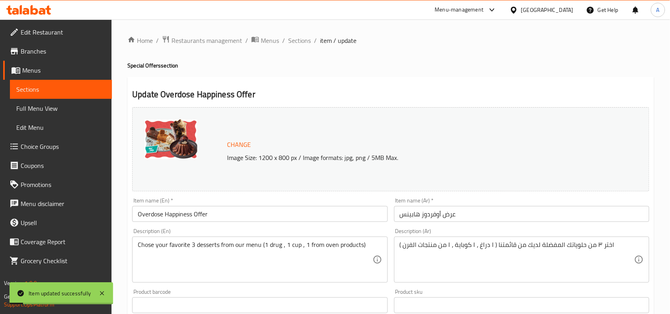
click at [303, 40] on span "Sections" at bounding box center [299, 41] width 23 height 10
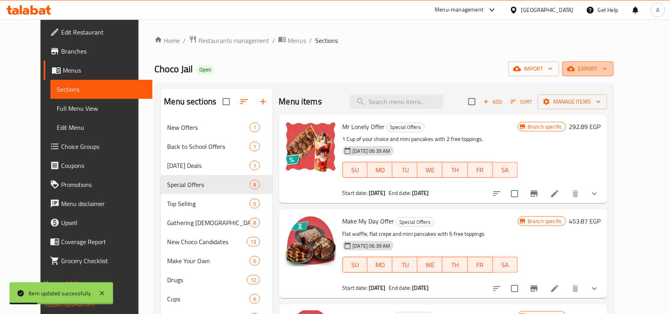
click at [608, 64] on span "export" at bounding box center [588, 69] width 39 height 10
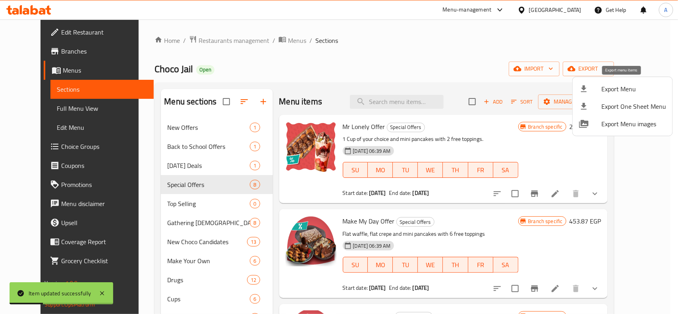
click at [626, 88] on span "Export Menu" at bounding box center [633, 89] width 65 height 10
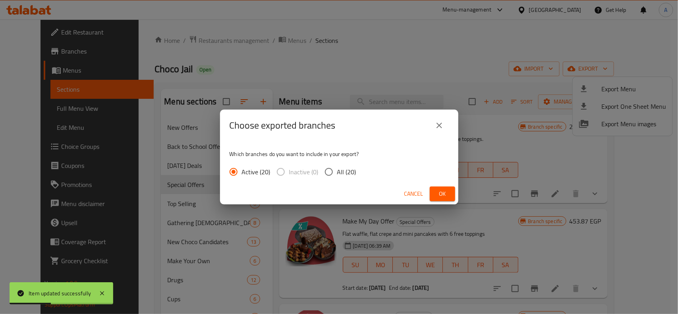
click at [345, 173] on span "All (20)" at bounding box center [346, 172] width 19 height 10
click at [337, 173] on input "All (20)" at bounding box center [329, 172] width 17 height 17
radio input "true"
click at [438, 190] on span "Ok" at bounding box center [442, 194] width 13 height 10
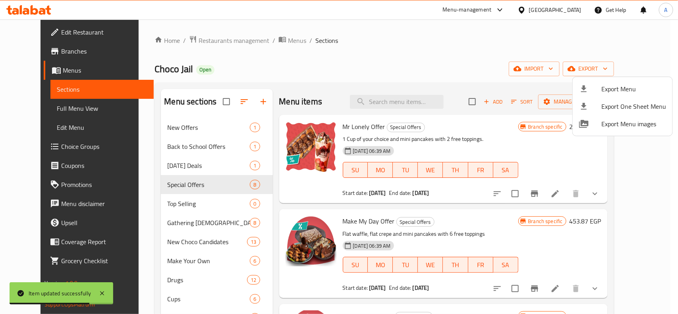
click at [357, 51] on div at bounding box center [339, 157] width 678 height 314
